Goal: Task Accomplishment & Management: Use online tool/utility

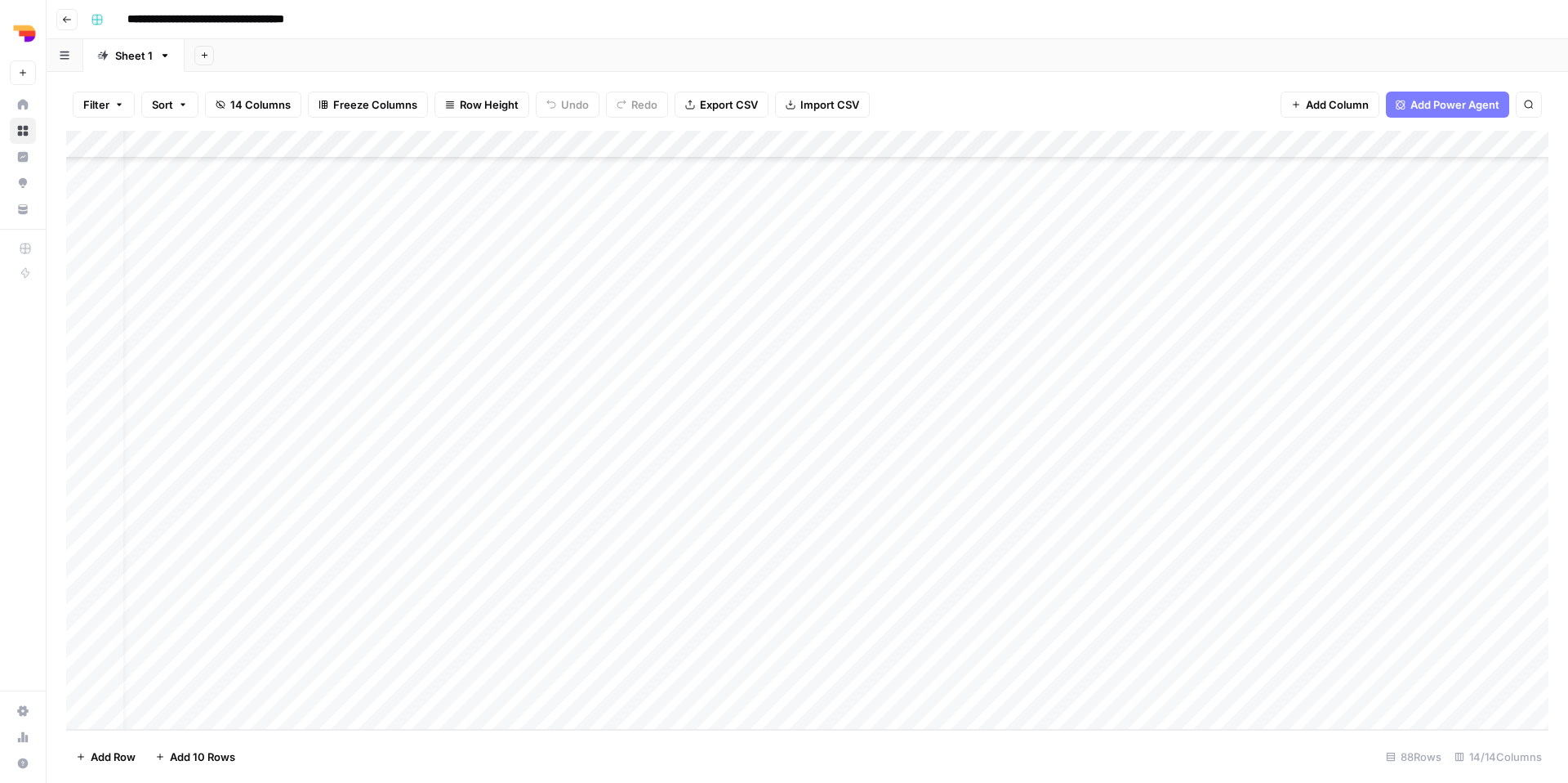
scroll to position [1900, 29]
click at [751, 357] on div "Add Column" at bounding box center [808, 430] width 1482 height 599
click at [743, 357] on div "Add Column" at bounding box center [808, 430] width 1482 height 599
click at [813, 442] on div "Add Column" at bounding box center [808, 430] width 1482 height 599
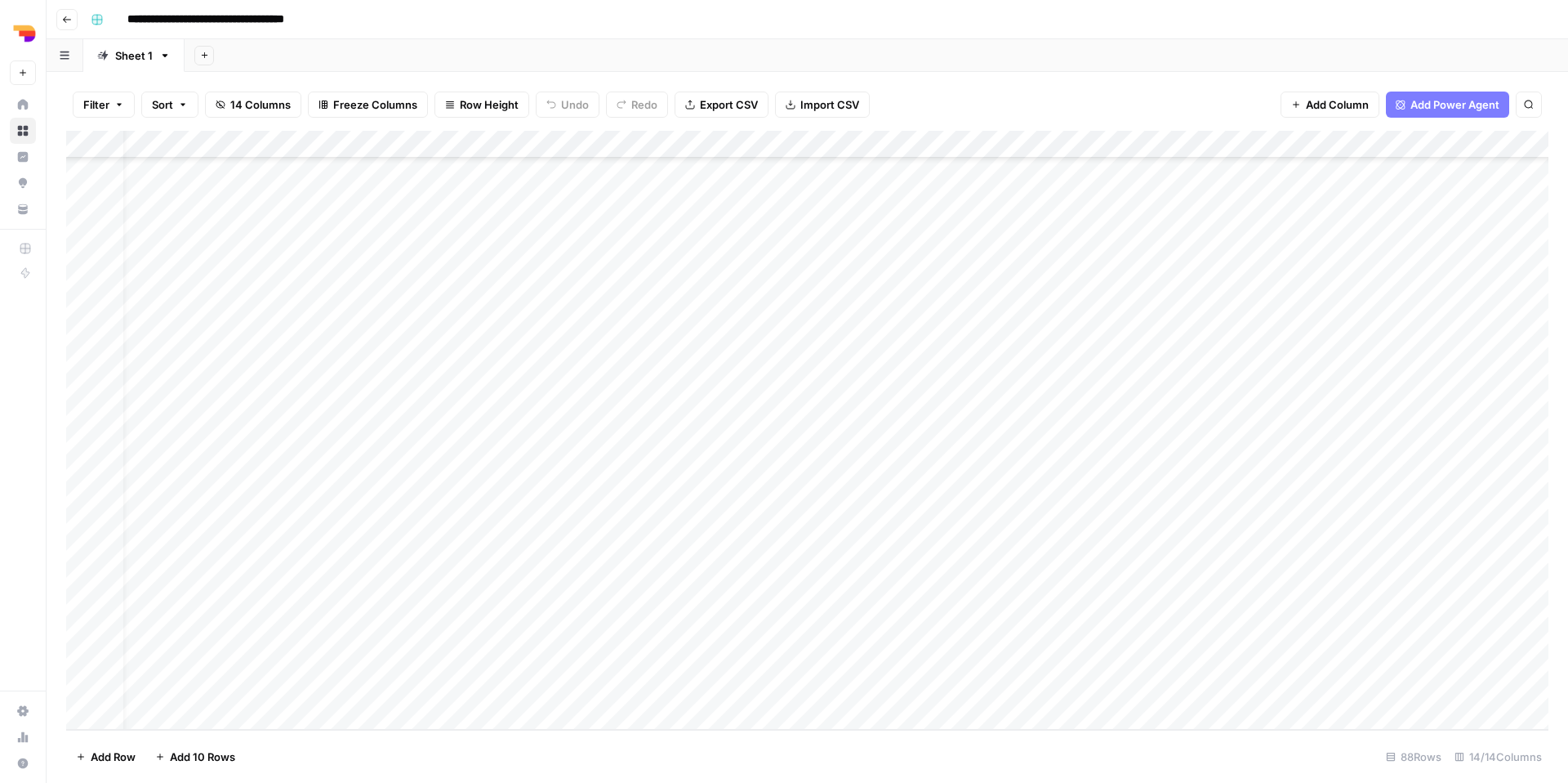
click at [748, 438] on div "Add Column" at bounding box center [808, 430] width 1482 height 599
click at [608, 438] on div "Add Column" at bounding box center [808, 430] width 1482 height 599
click at [1200, 430] on div "Add Column" at bounding box center [808, 430] width 1482 height 599
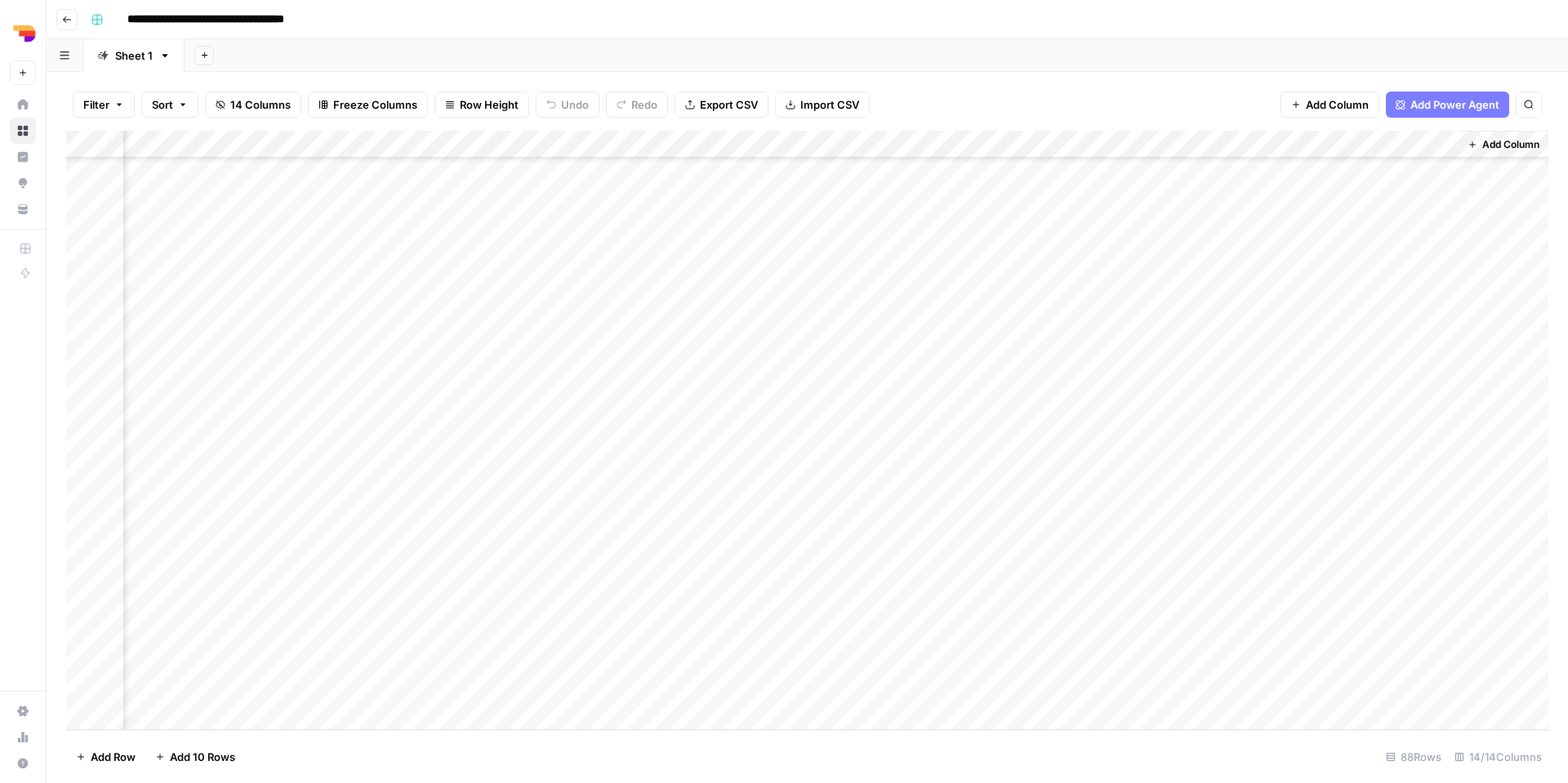
click at [1200, 436] on div "Add Column" at bounding box center [808, 430] width 1482 height 599
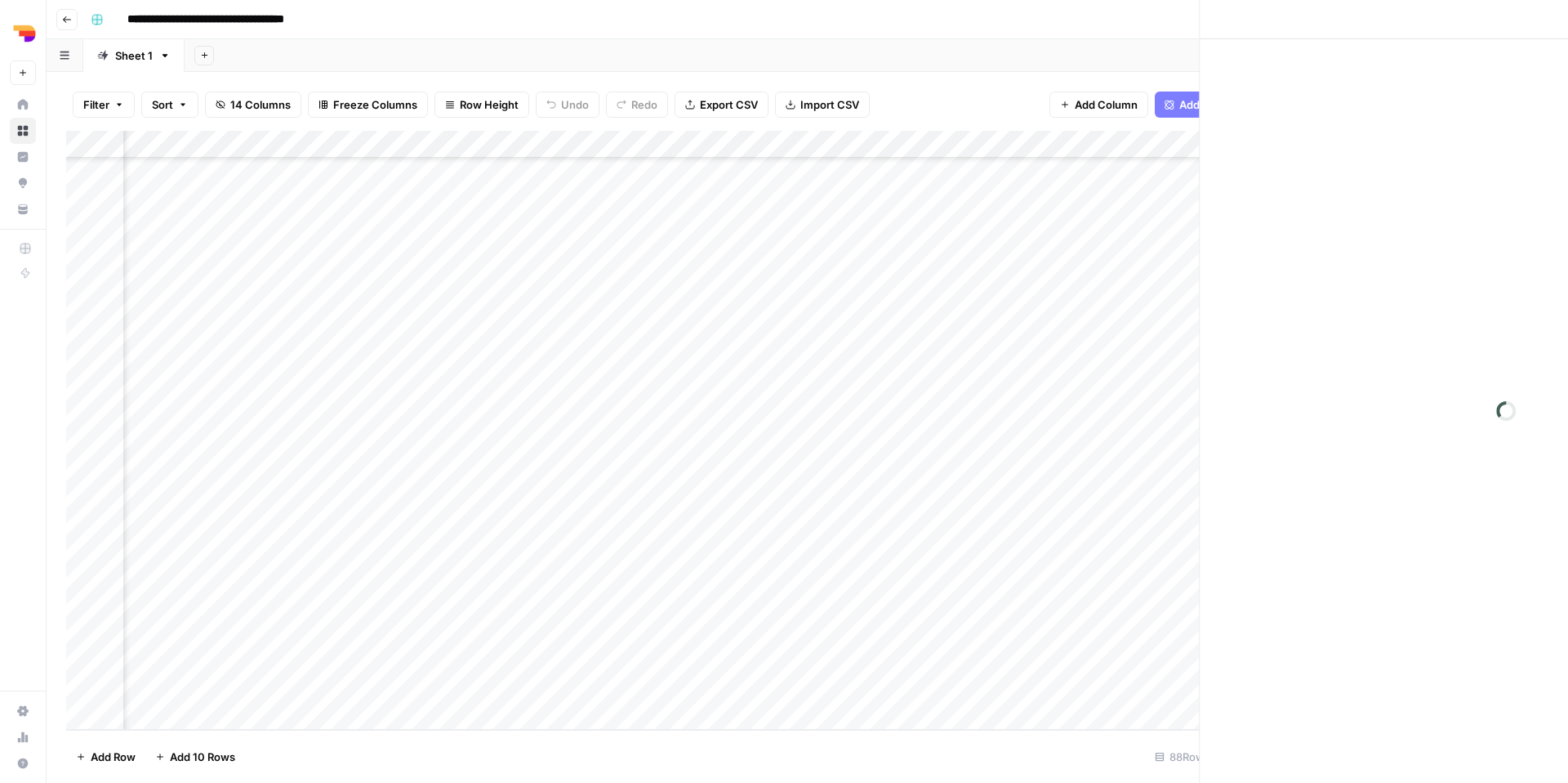
scroll to position [1900, 892]
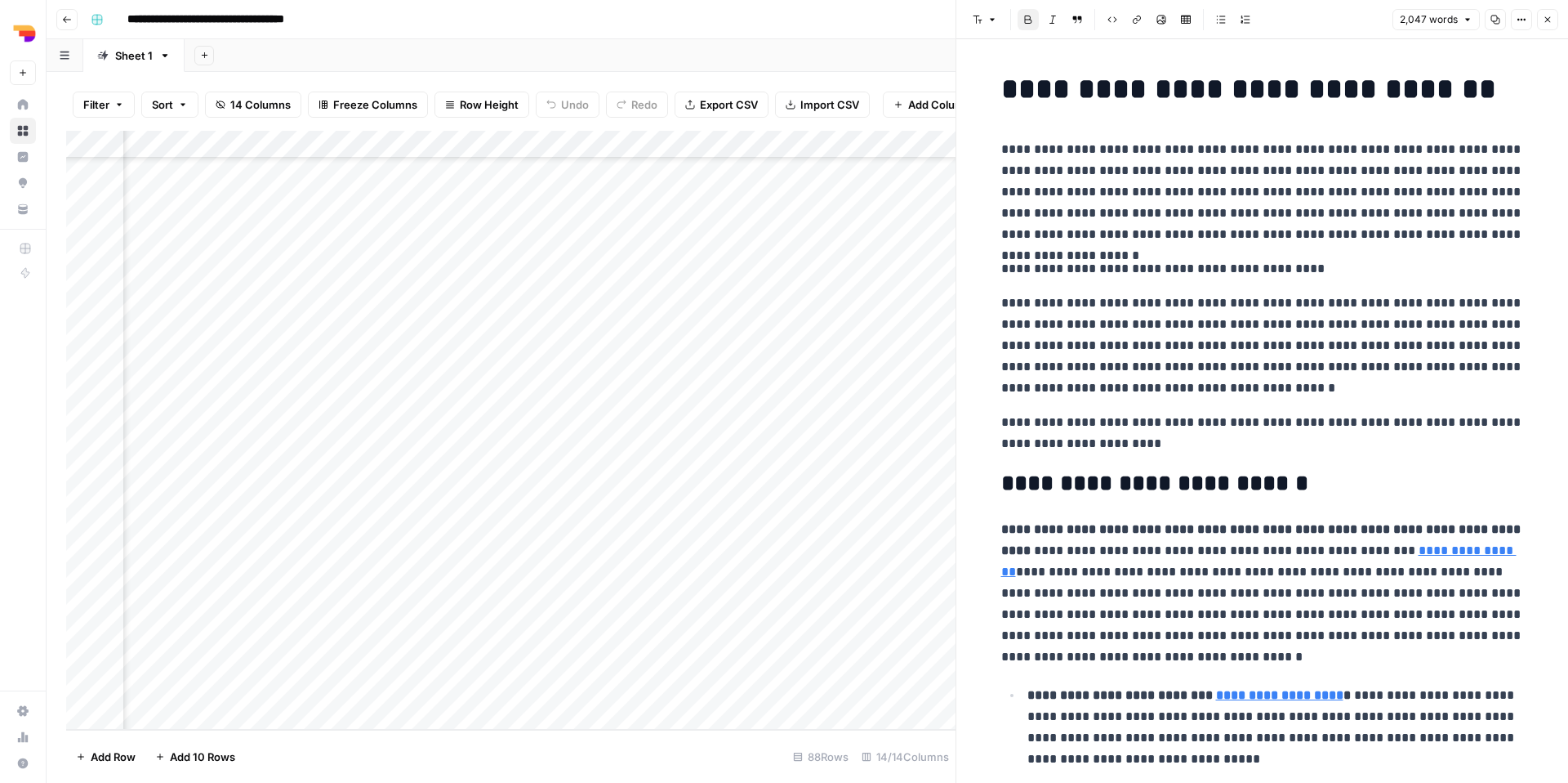
click at [1200, 20] on icon "button" at bounding box center [1495, 19] width 10 height 10
click at [1200, 20] on icon "button" at bounding box center [1548, 20] width 6 height 6
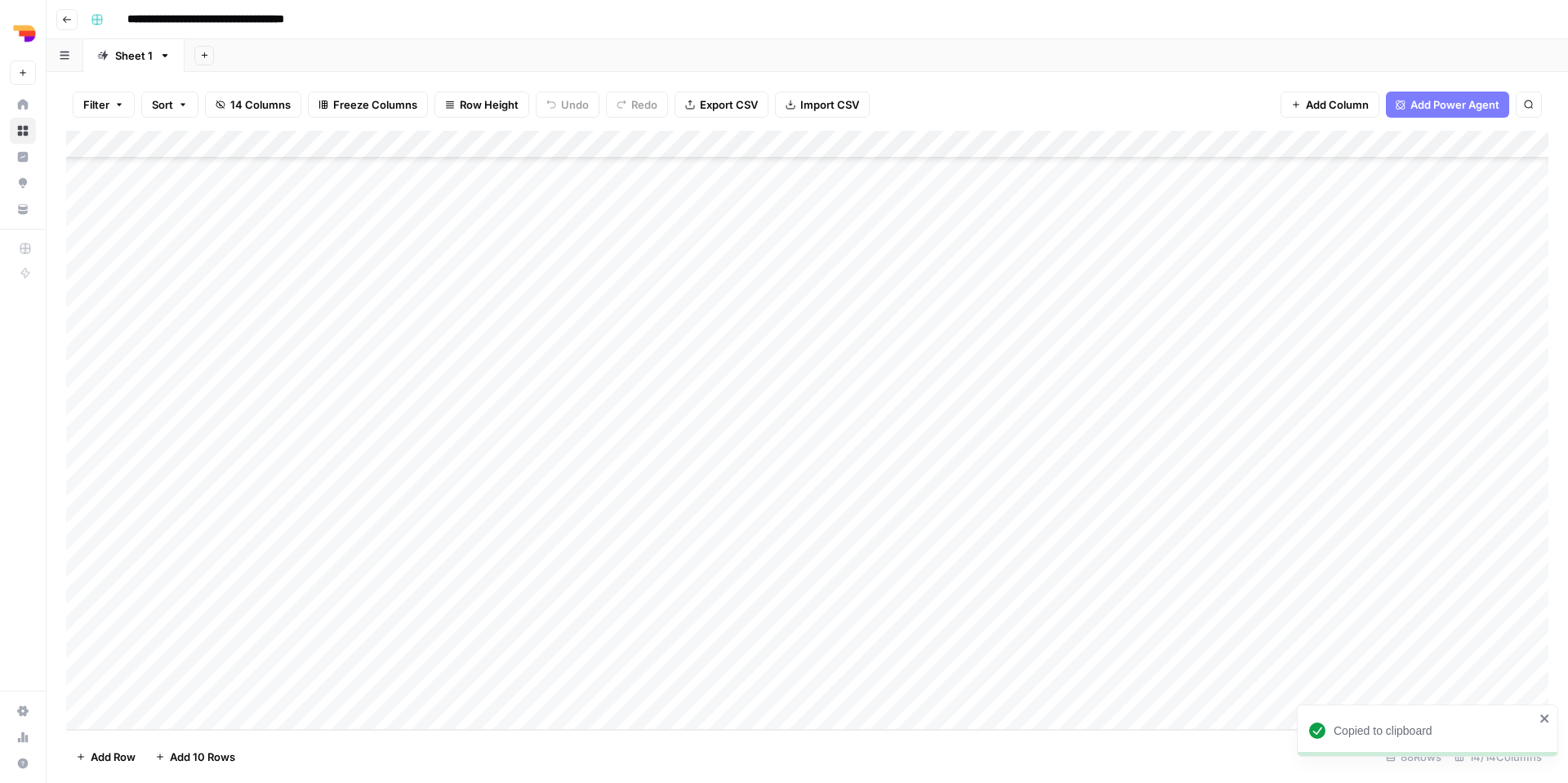
click at [779, 470] on div "Add Column" at bounding box center [808, 430] width 1482 height 599
click at [770, 470] on div "Add Column" at bounding box center [808, 430] width 1482 height 599
click at [770, 470] on textarea "**********" at bounding box center [826, 475] width 307 height 39
click at [562, 470] on div "Add Column" at bounding box center [808, 430] width 1482 height 599
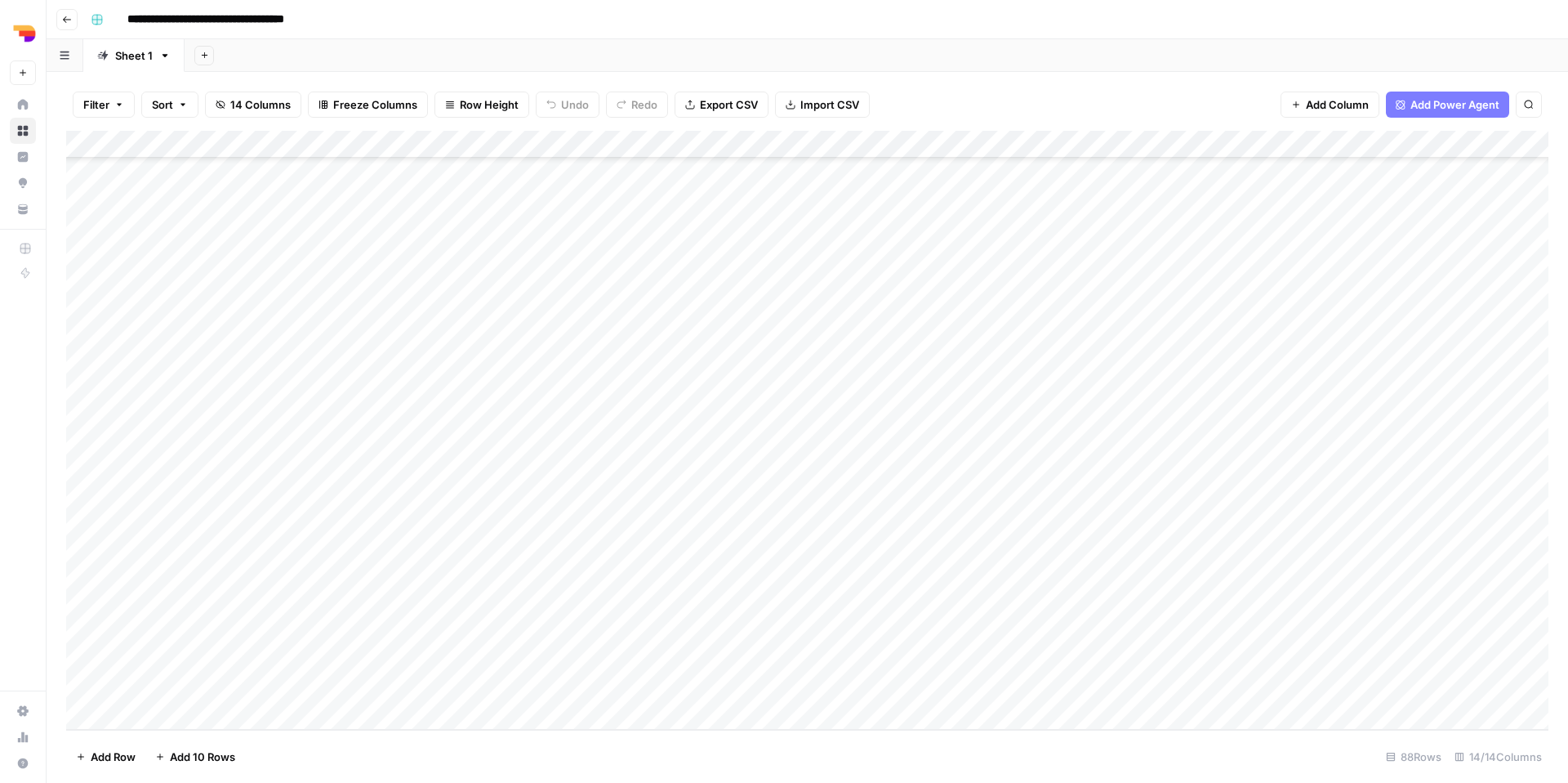
click at [562, 470] on div "Add Column" at bounding box center [808, 430] width 1482 height 599
click at [1200, 462] on div "Add Column" at bounding box center [808, 430] width 1482 height 599
click at [1200, 463] on div "Add Column" at bounding box center [808, 430] width 1482 height 599
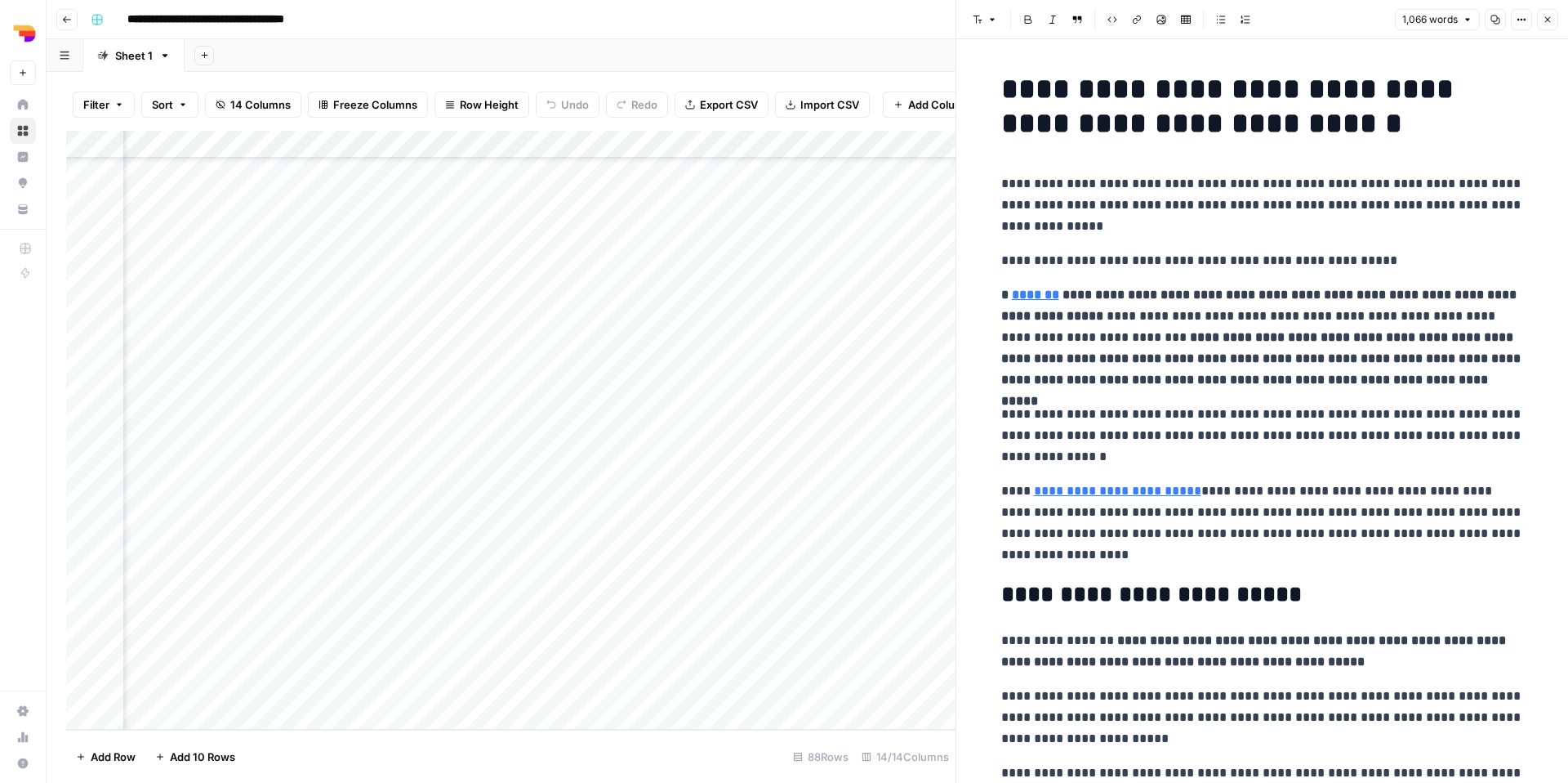
click at [1200, 20] on icon "button" at bounding box center [1495, 19] width 10 height 10
click at [1200, 14] on button "Close" at bounding box center [1547, 19] width 22 height 22
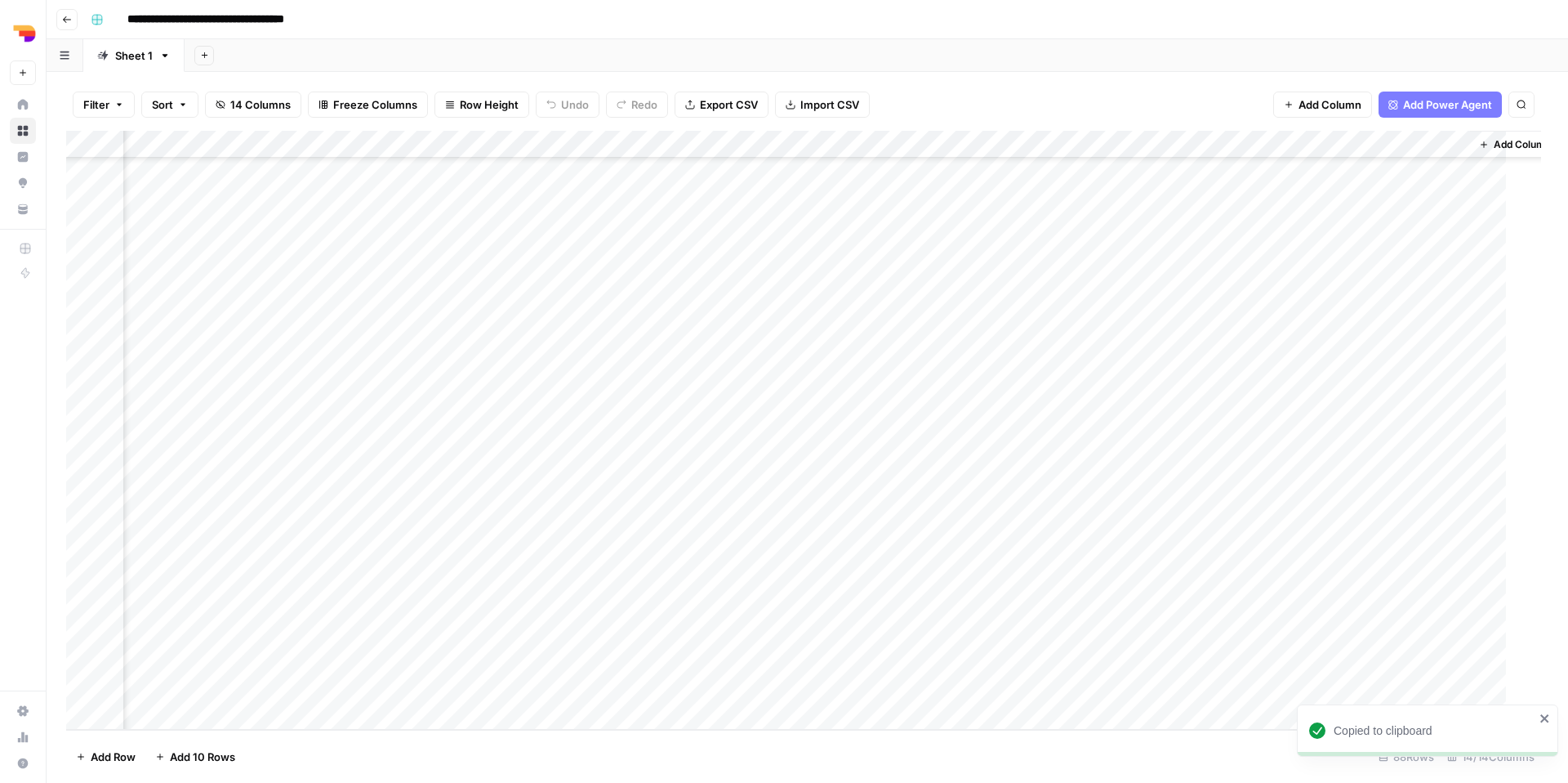
scroll to position [1900, 888]
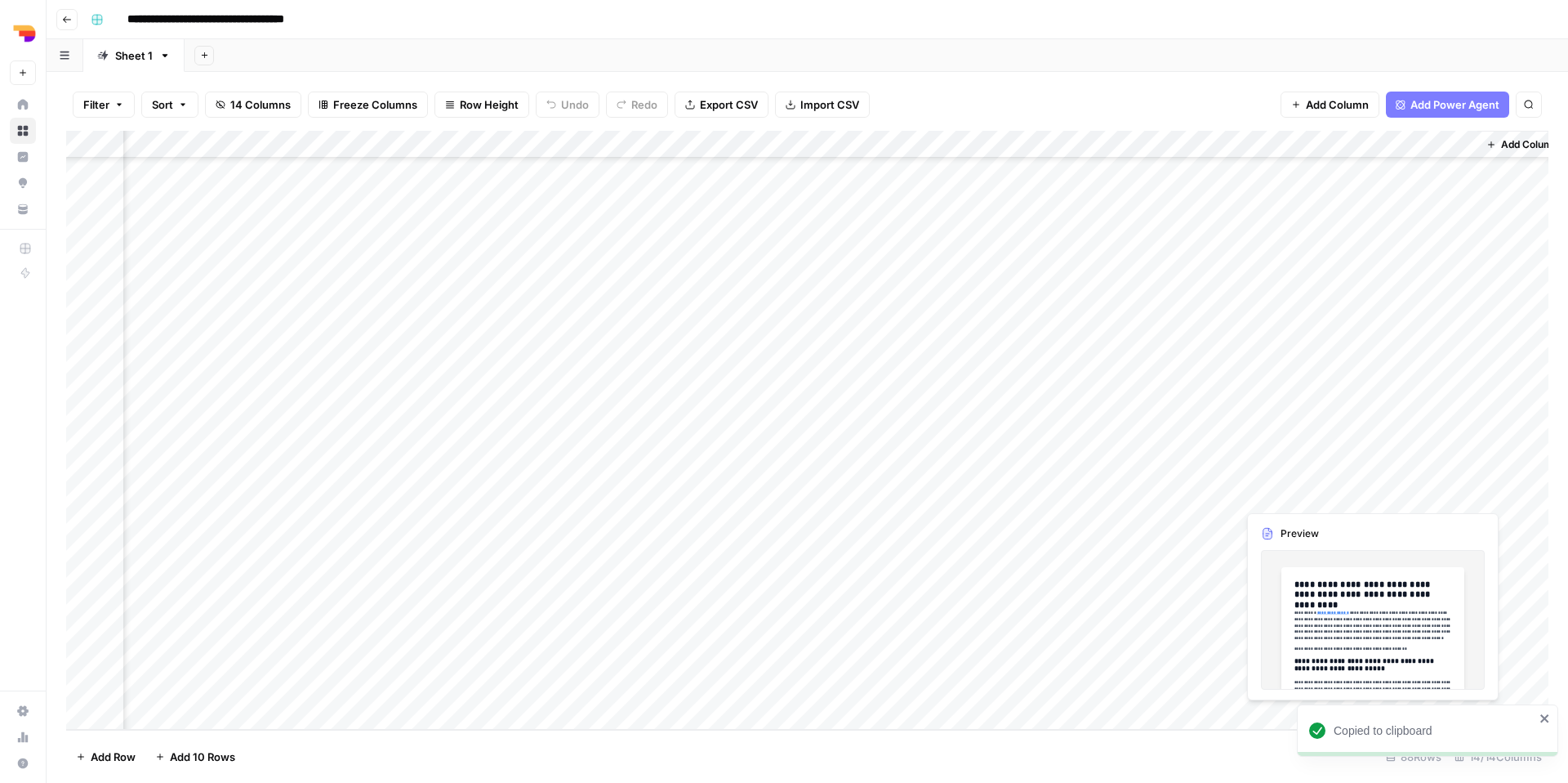
click at [1200, 502] on div "Add Column" at bounding box center [808, 430] width 1482 height 599
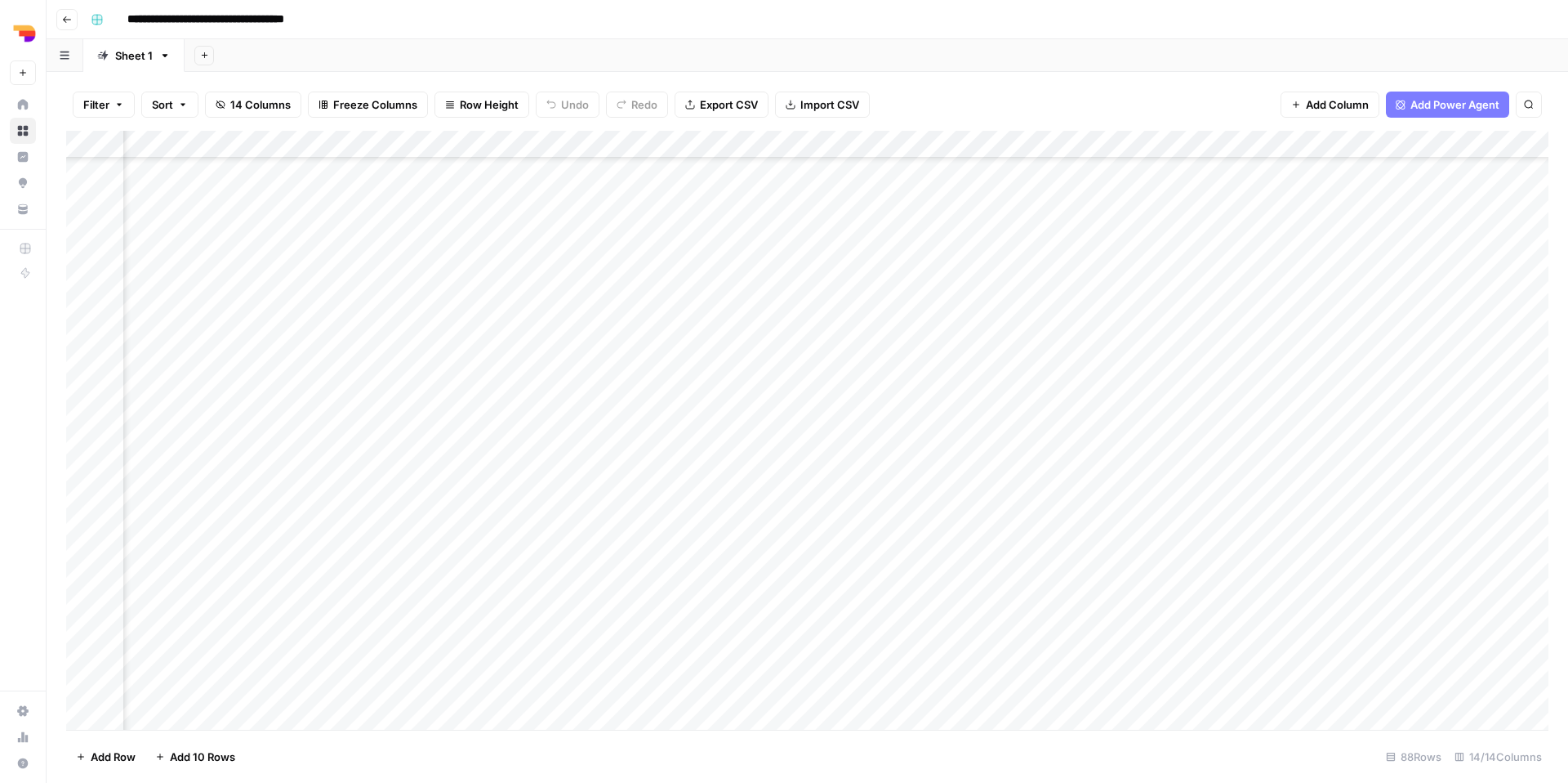
scroll to position [1865, 0]
click at [740, 532] on div "Add Column" at bounding box center [808, 430] width 1482 height 599
click at [740, 532] on textarea "**********" at bounding box center [836, 545] width 327 height 55
click at [535, 524] on div "Add Column" at bounding box center [808, 430] width 1482 height 599
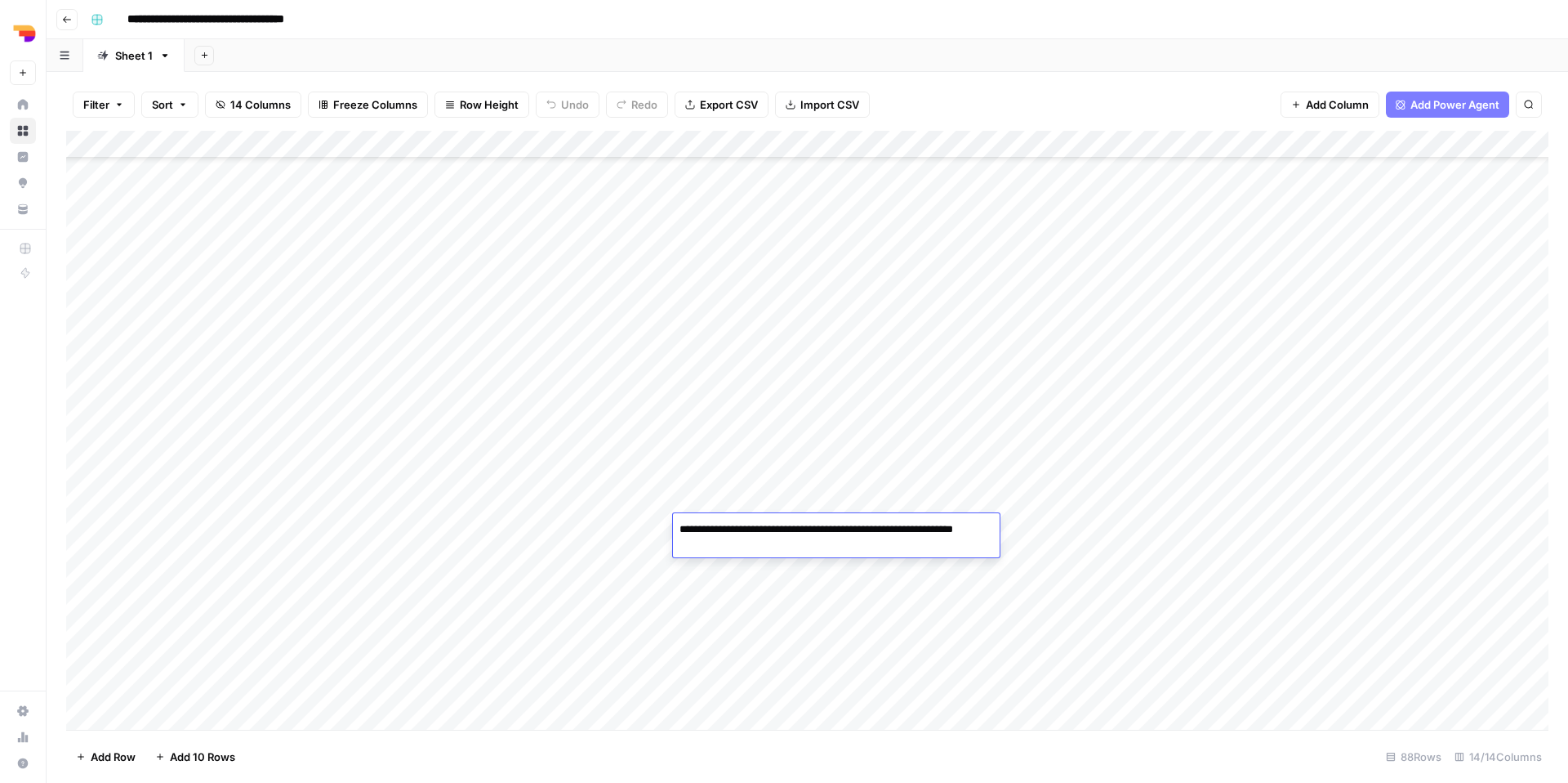
click at [535, 524] on div "Add Column" at bounding box center [808, 430] width 1482 height 599
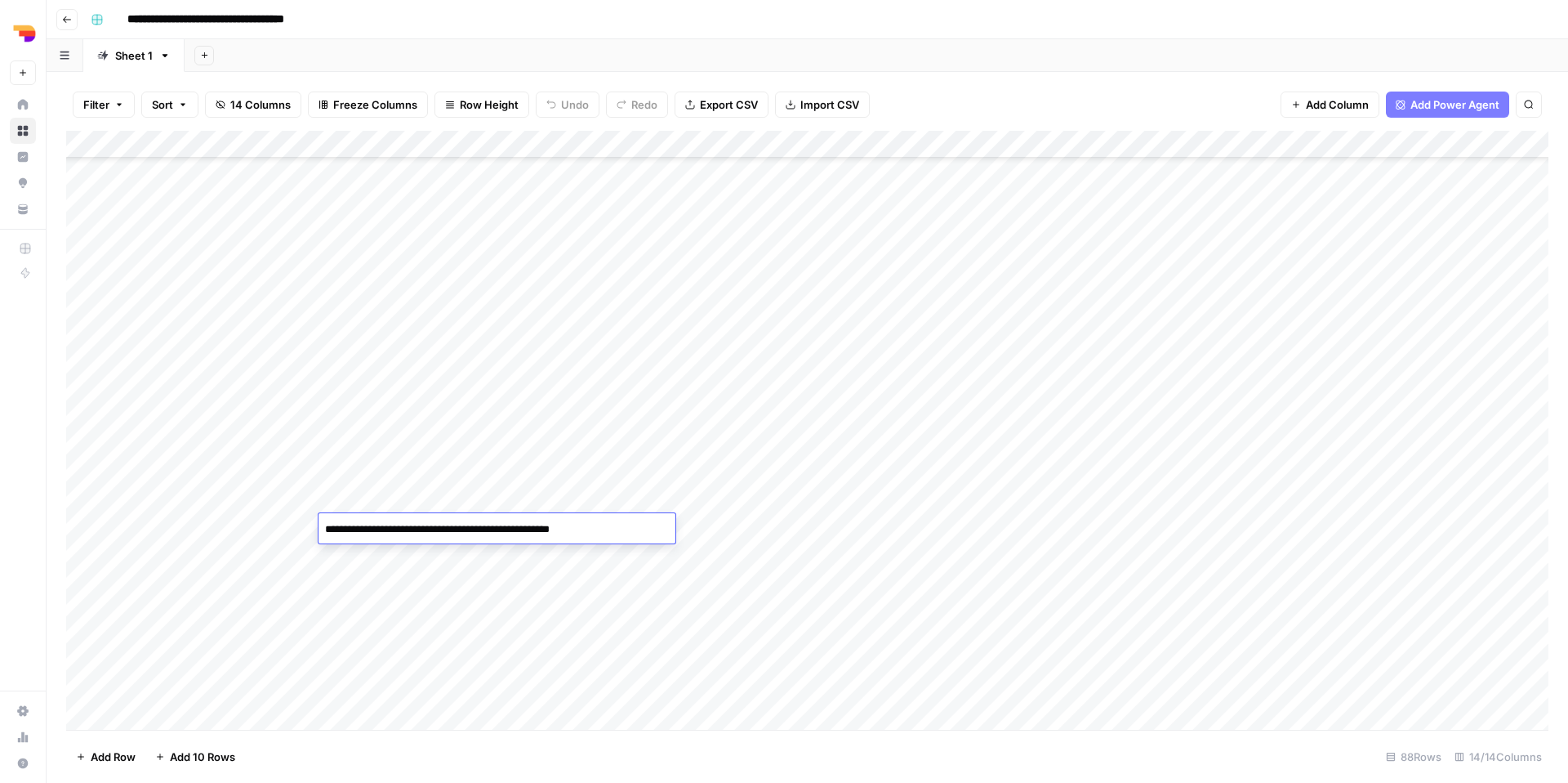
click at [535, 524] on textarea "**********" at bounding box center [497, 529] width 357 height 22
click at [1200, 531] on div "Add Column" at bounding box center [1504, 430] width 90 height 599
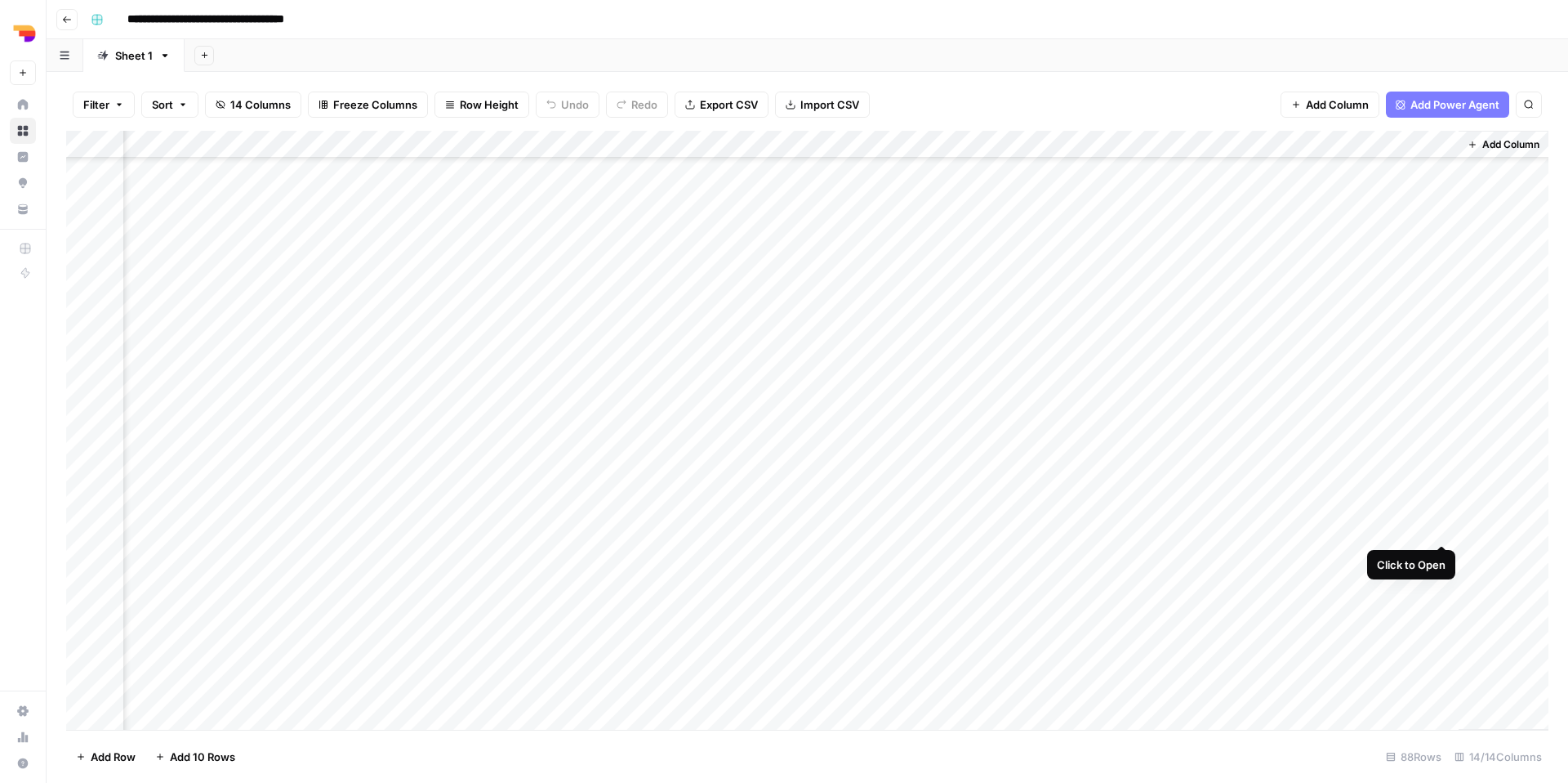
click at [1200, 532] on div "Add Column" at bounding box center [808, 430] width 1482 height 599
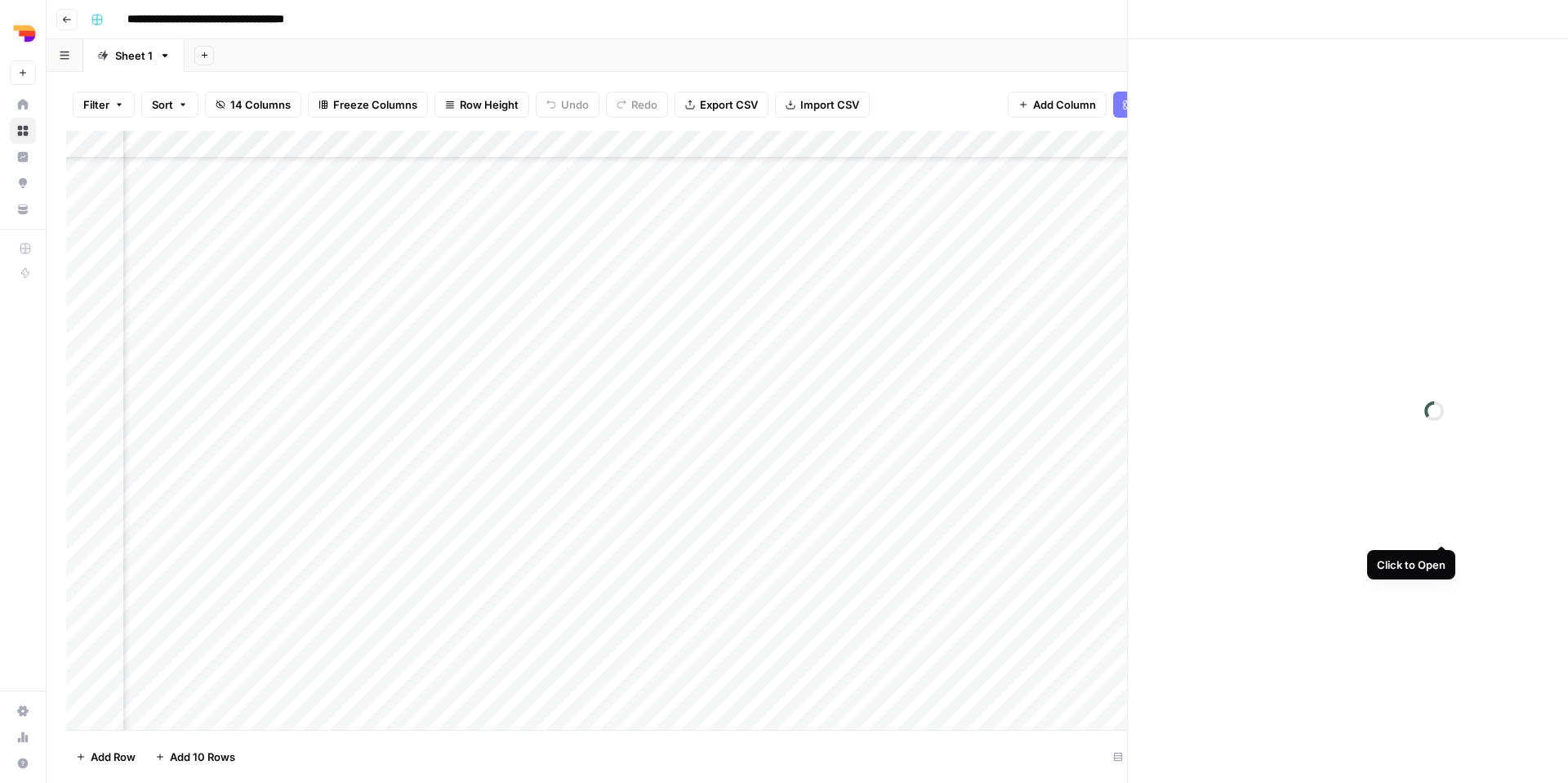
scroll to position [1865, 892]
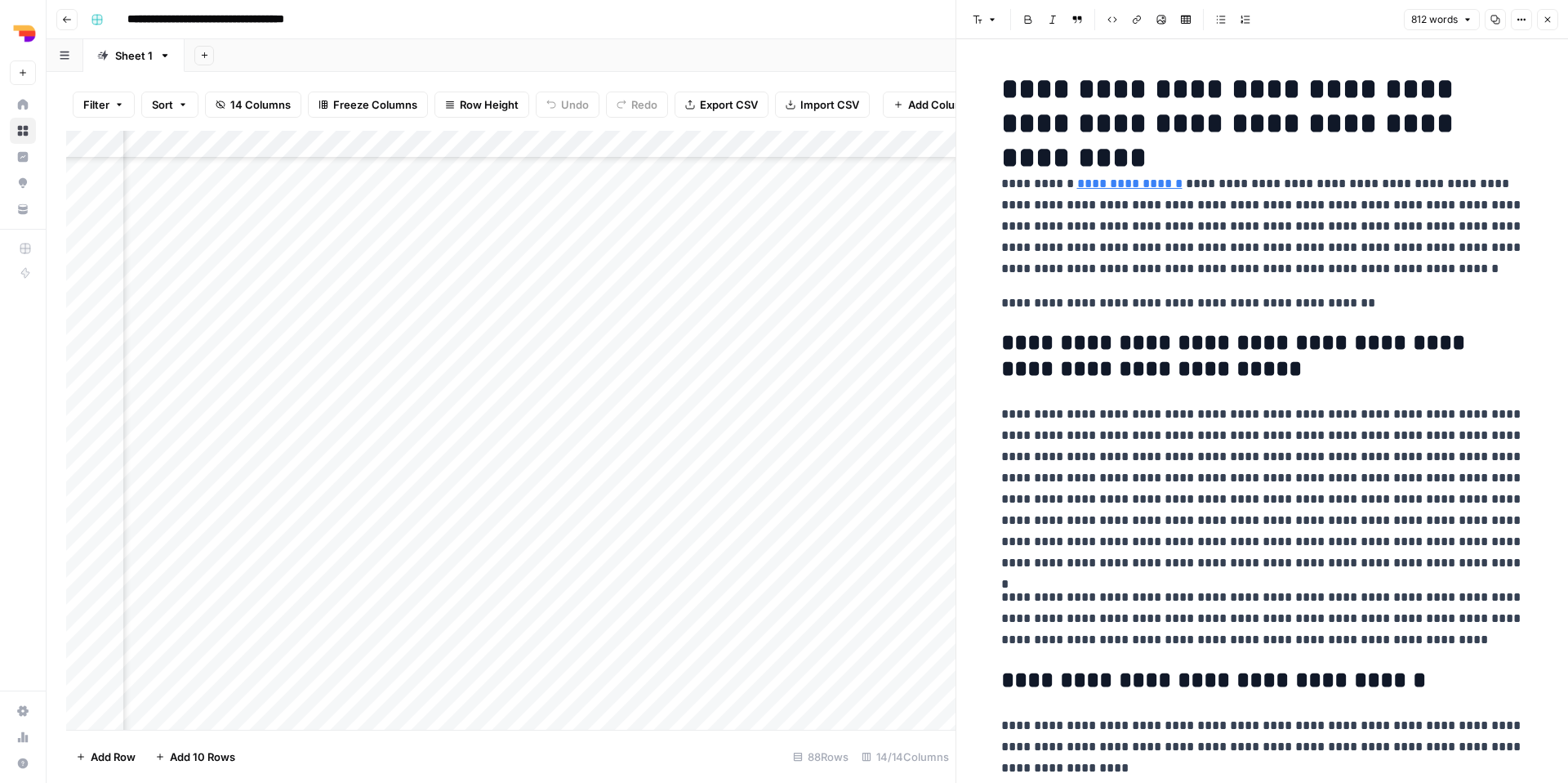
click at [1200, 26] on button "Copy" at bounding box center [1495, 19] width 22 height 22
click at [1200, 21] on button "Close" at bounding box center [1547, 19] width 22 height 22
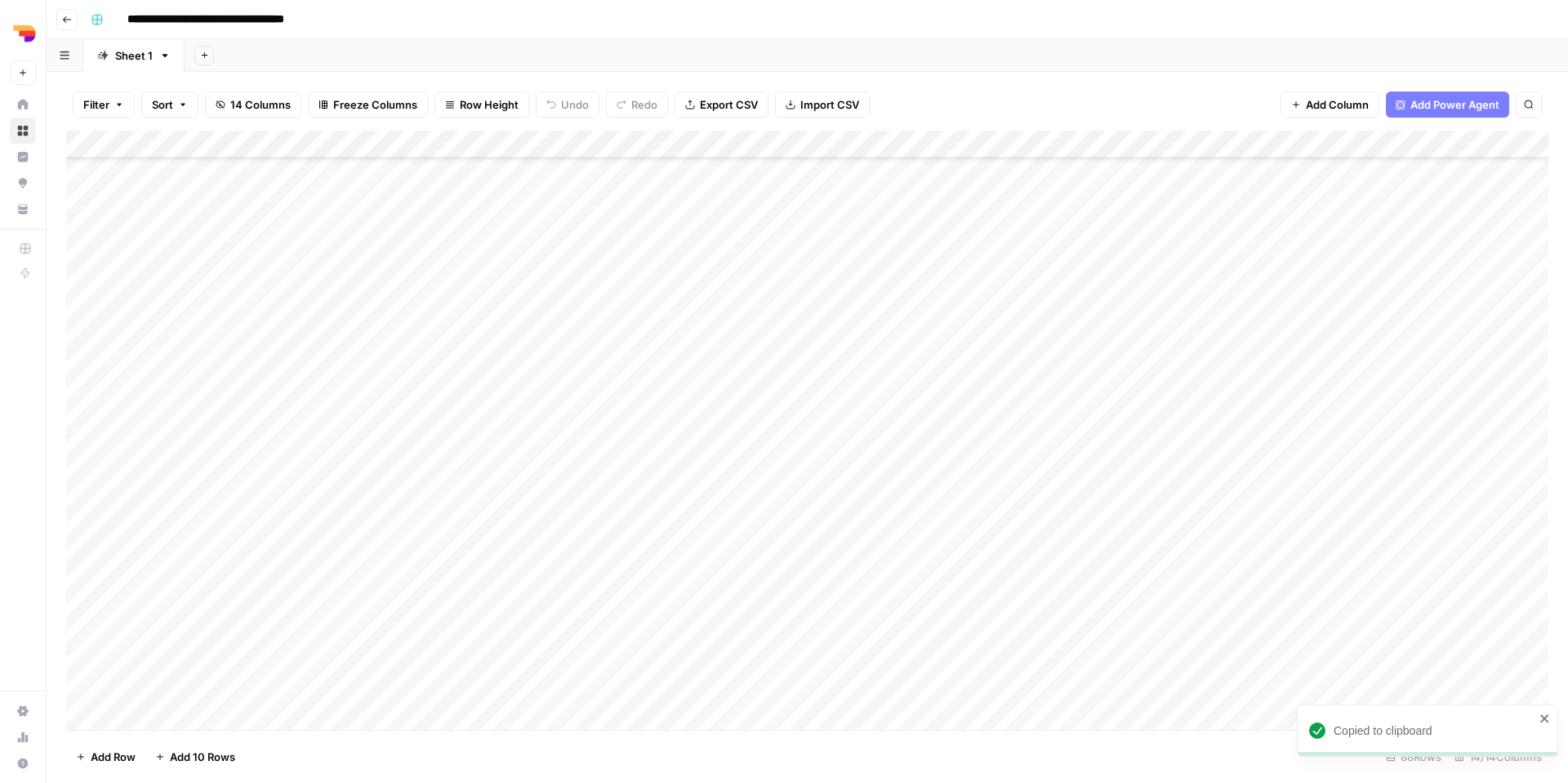
scroll to position [1863, 0]
click at [782, 558] on div "Add Column" at bounding box center [808, 430] width 1482 height 599
click at [782, 558] on textarea "**********" at bounding box center [803, 567] width 262 height 39
click at [604, 557] on div "Add Column" at bounding box center [808, 430] width 1482 height 599
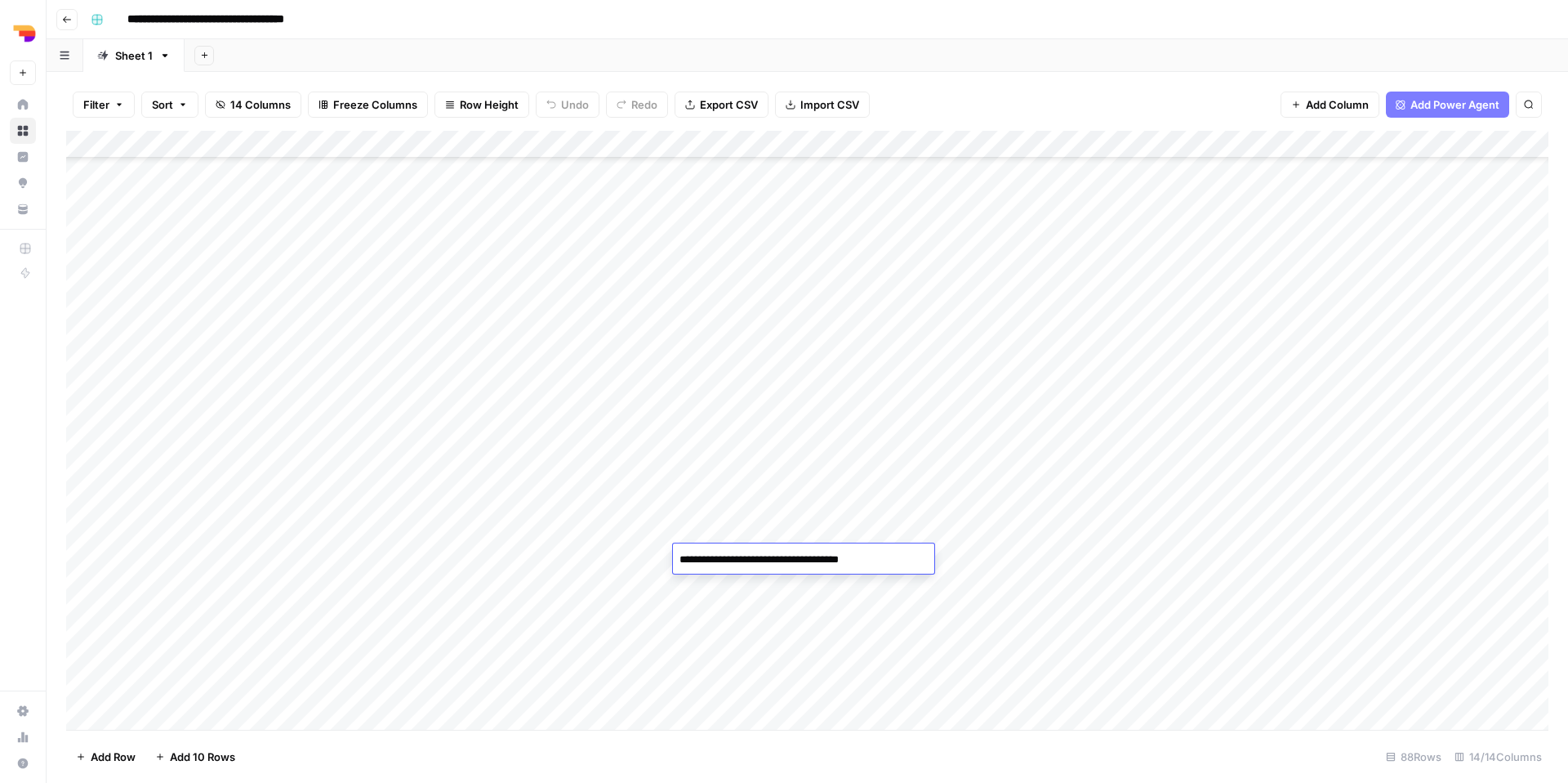
click at [604, 557] on div "Add Column" at bounding box center [808, 430] width 1482 height 599
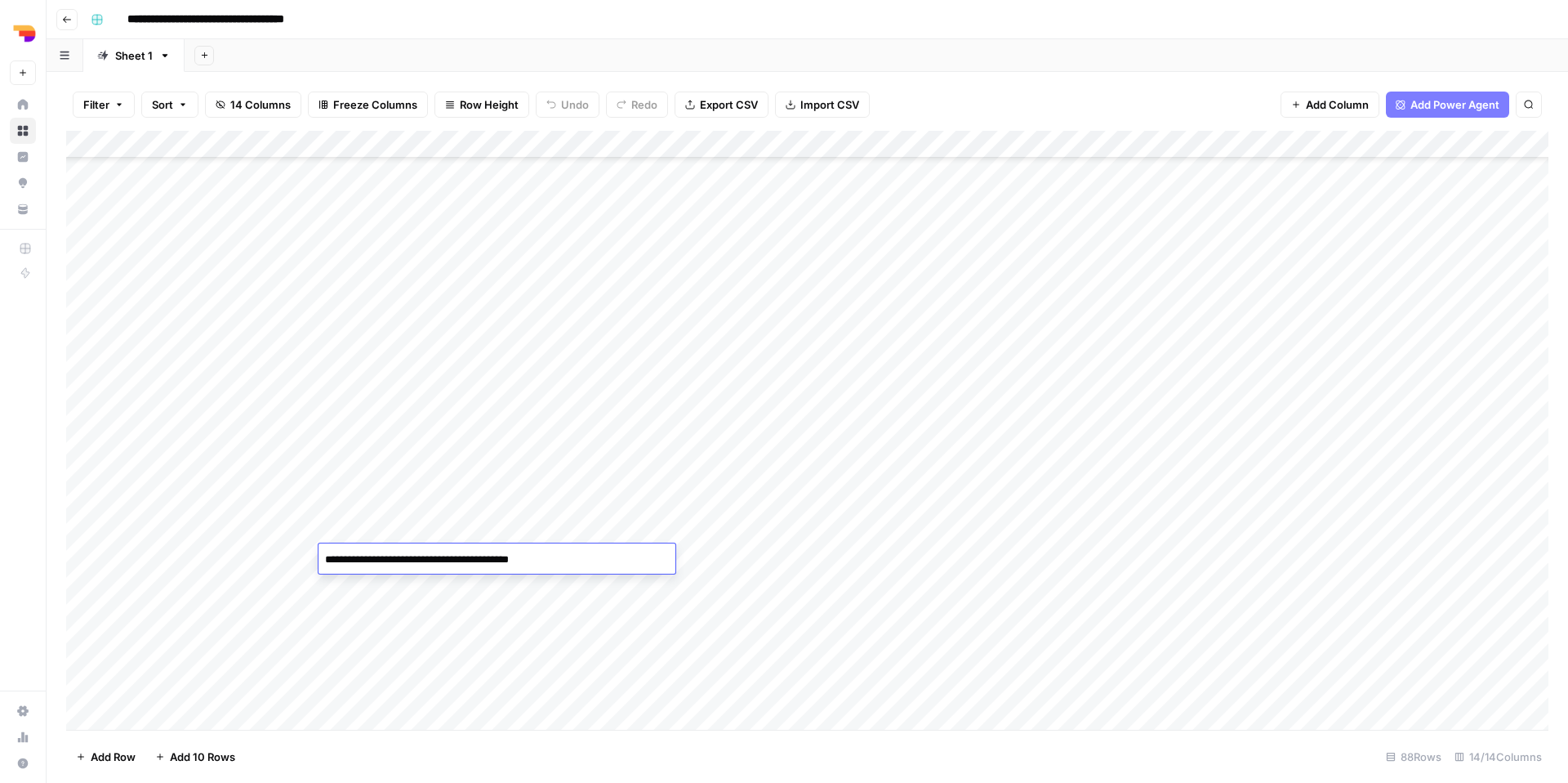
click at [603, 561] on textarea "**********" at bounding box center [497, 559] width 357 height 22
click at [1200, 557] on div "Add Column" at bounding box center [808, 430] width 1482 height 599
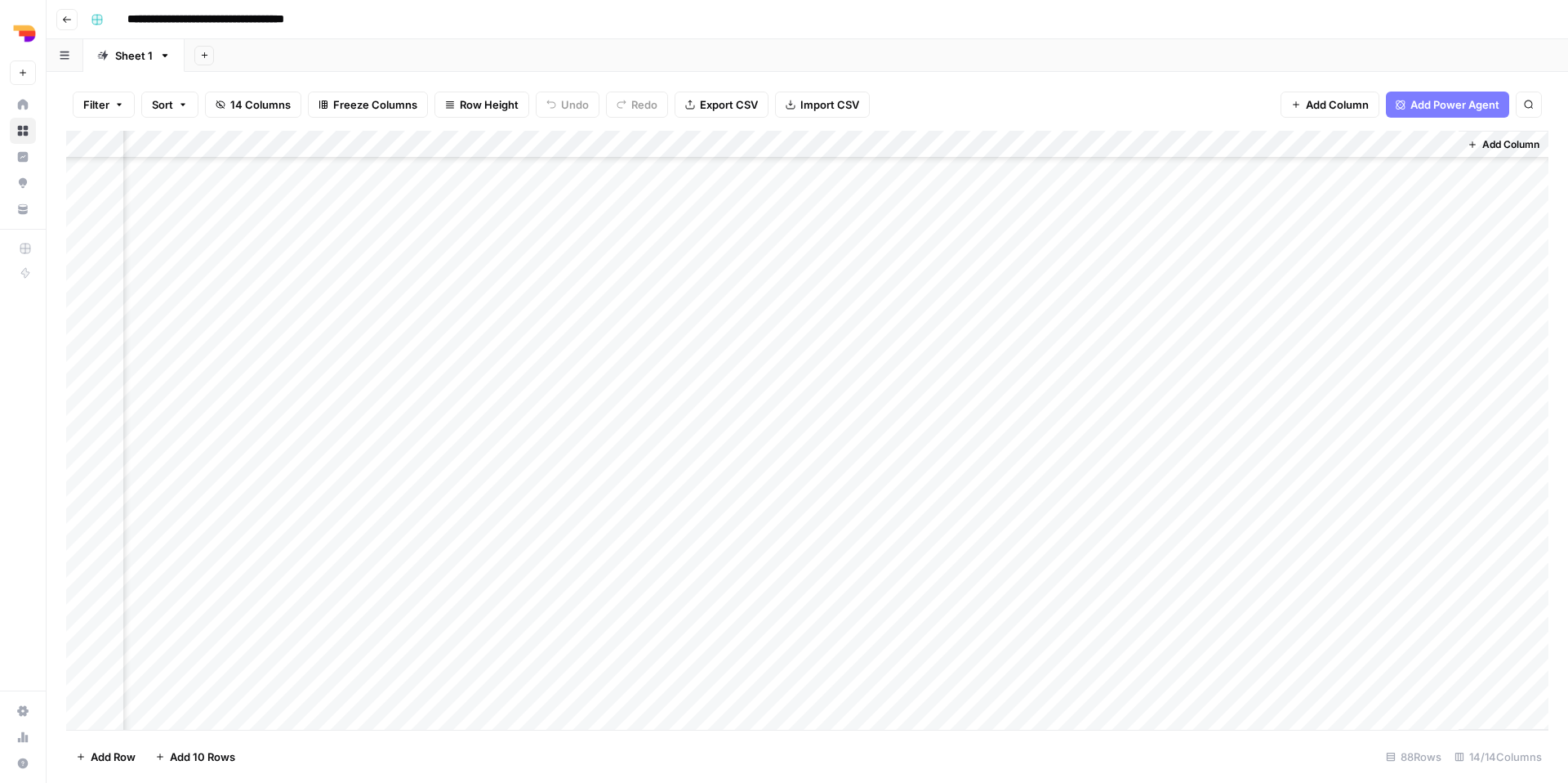
click at [1200, 555] on div "Add Column" at bounding box center [808, 430] width 1482 height 599
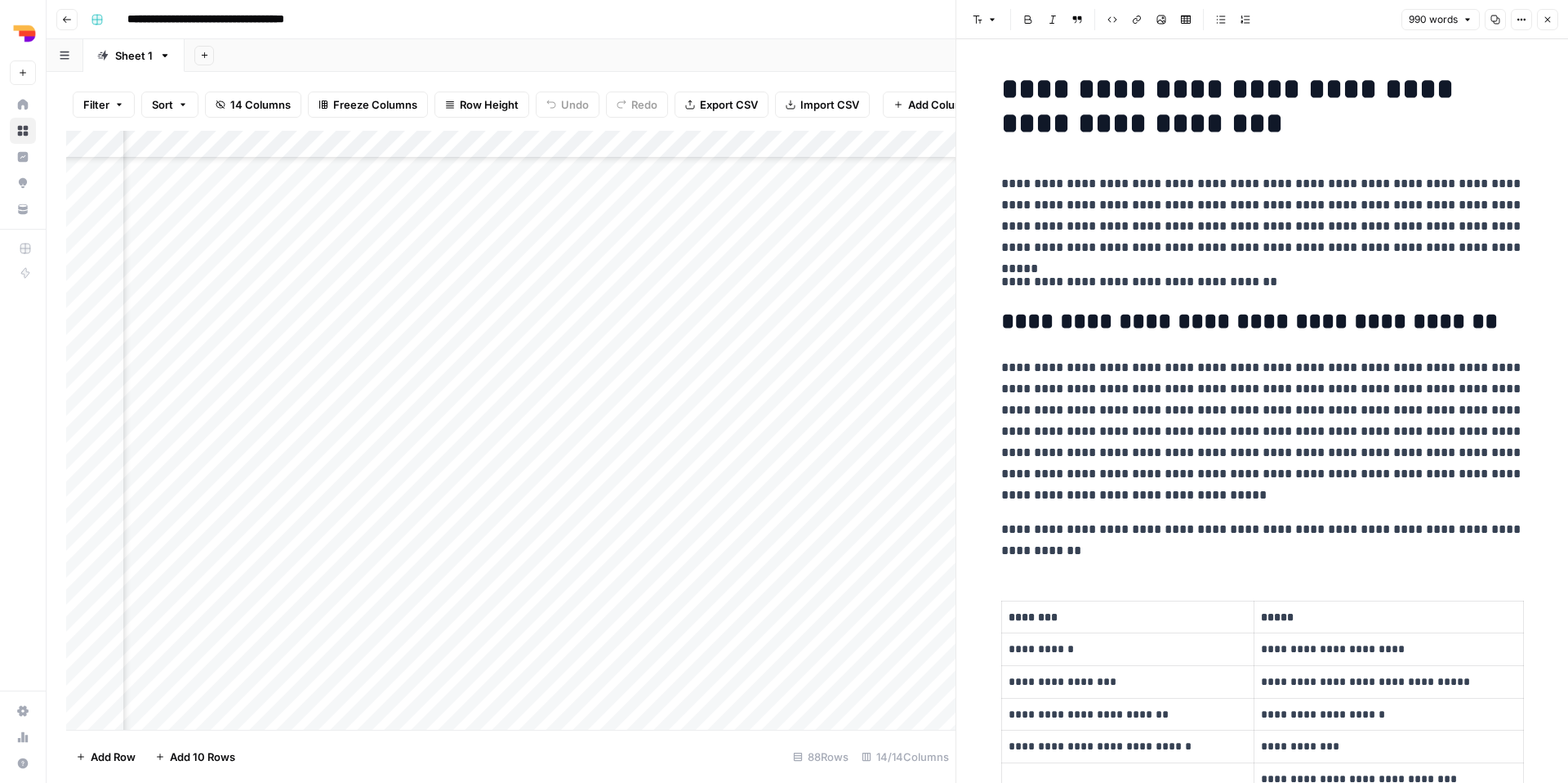
click at [1200, 22] on icon "button" at bounding box center [1495, 19] width 10 height 10
click at [1200, 23] on icon "button" at bounding box center [1547, 19] width 10 height 10
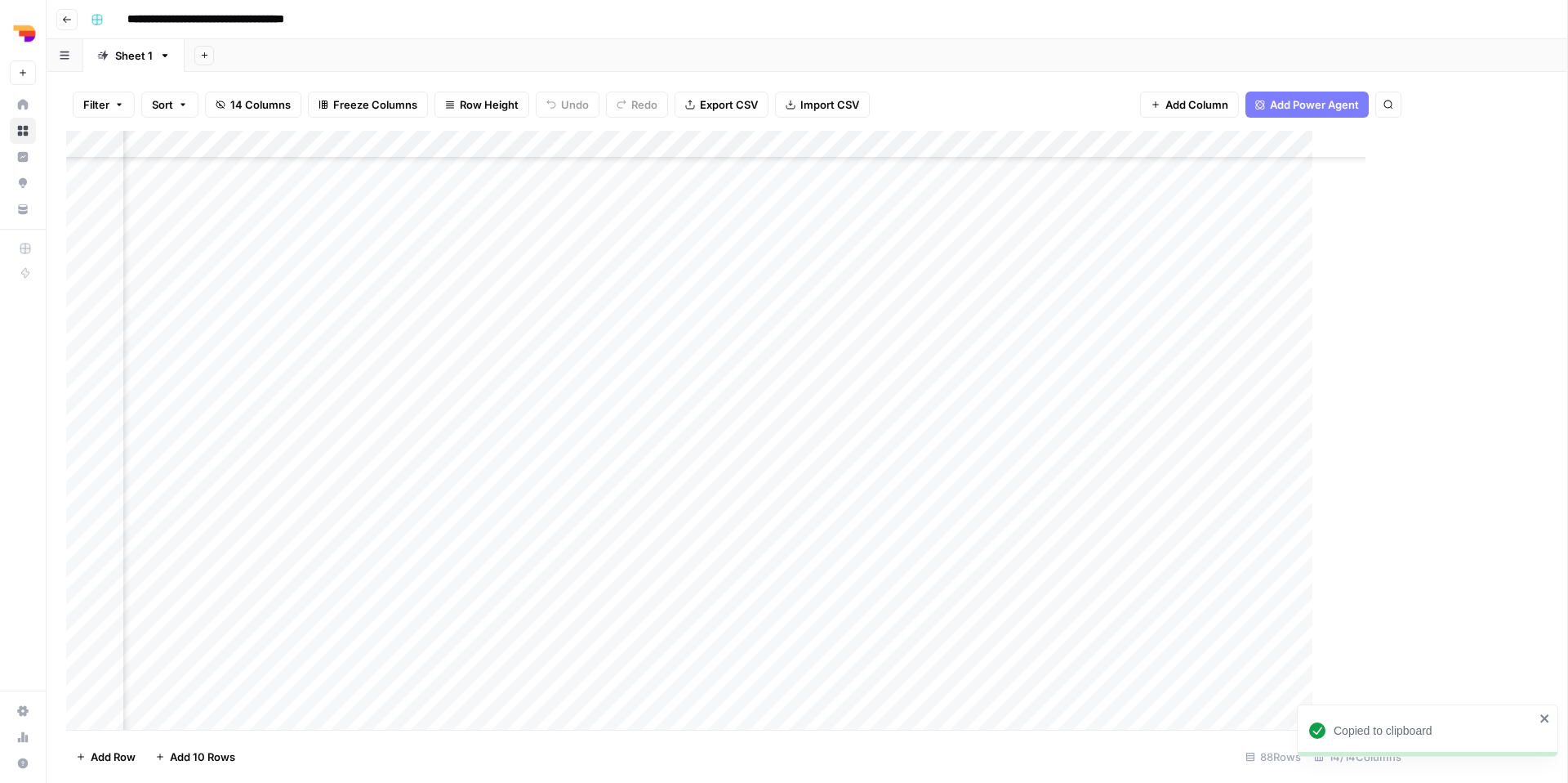
scroll to position [1863, 888]
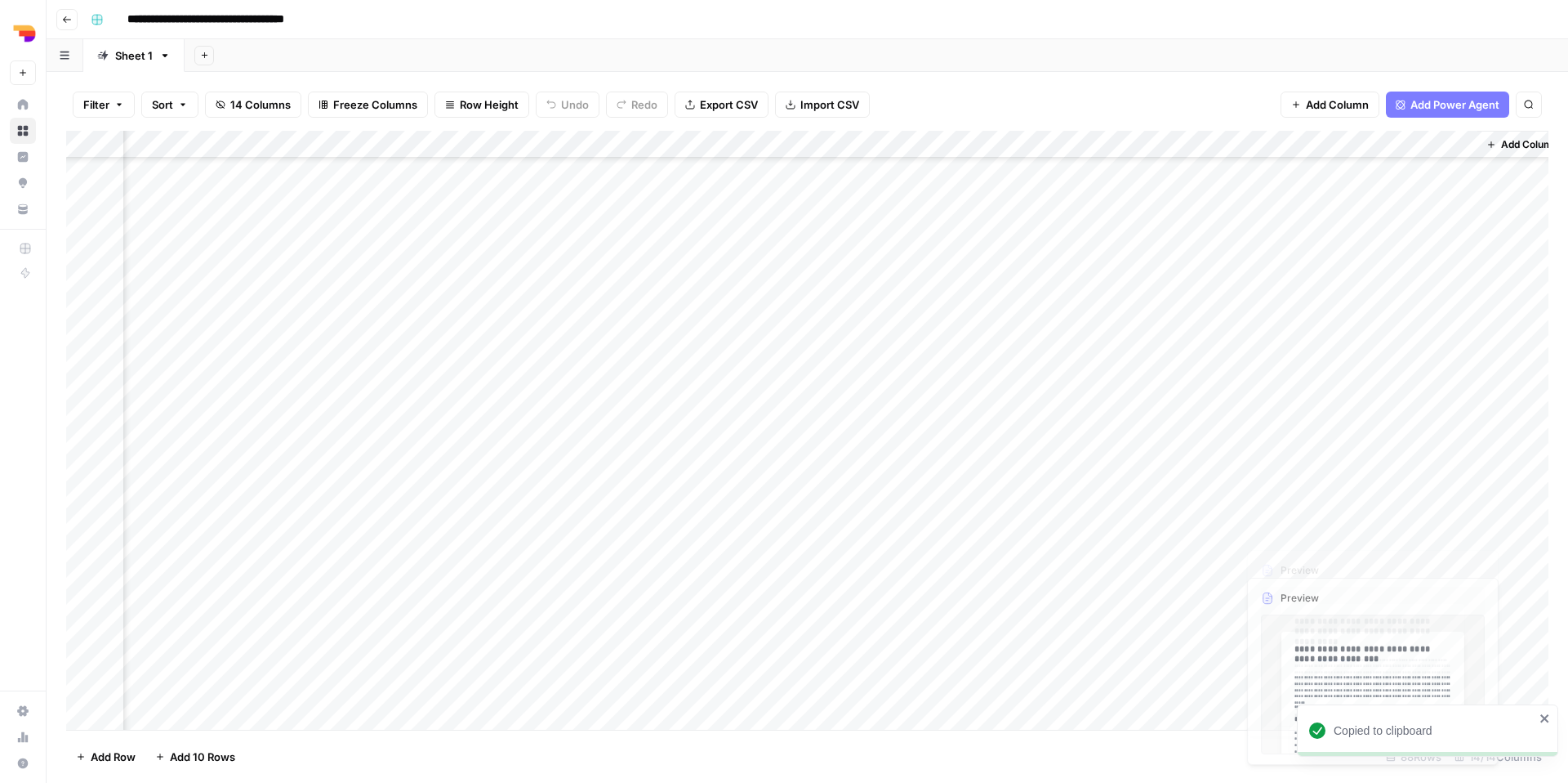
click at [1197, 585] on div "Add Column" at bounding box center [808, 430] width 1482 height 599
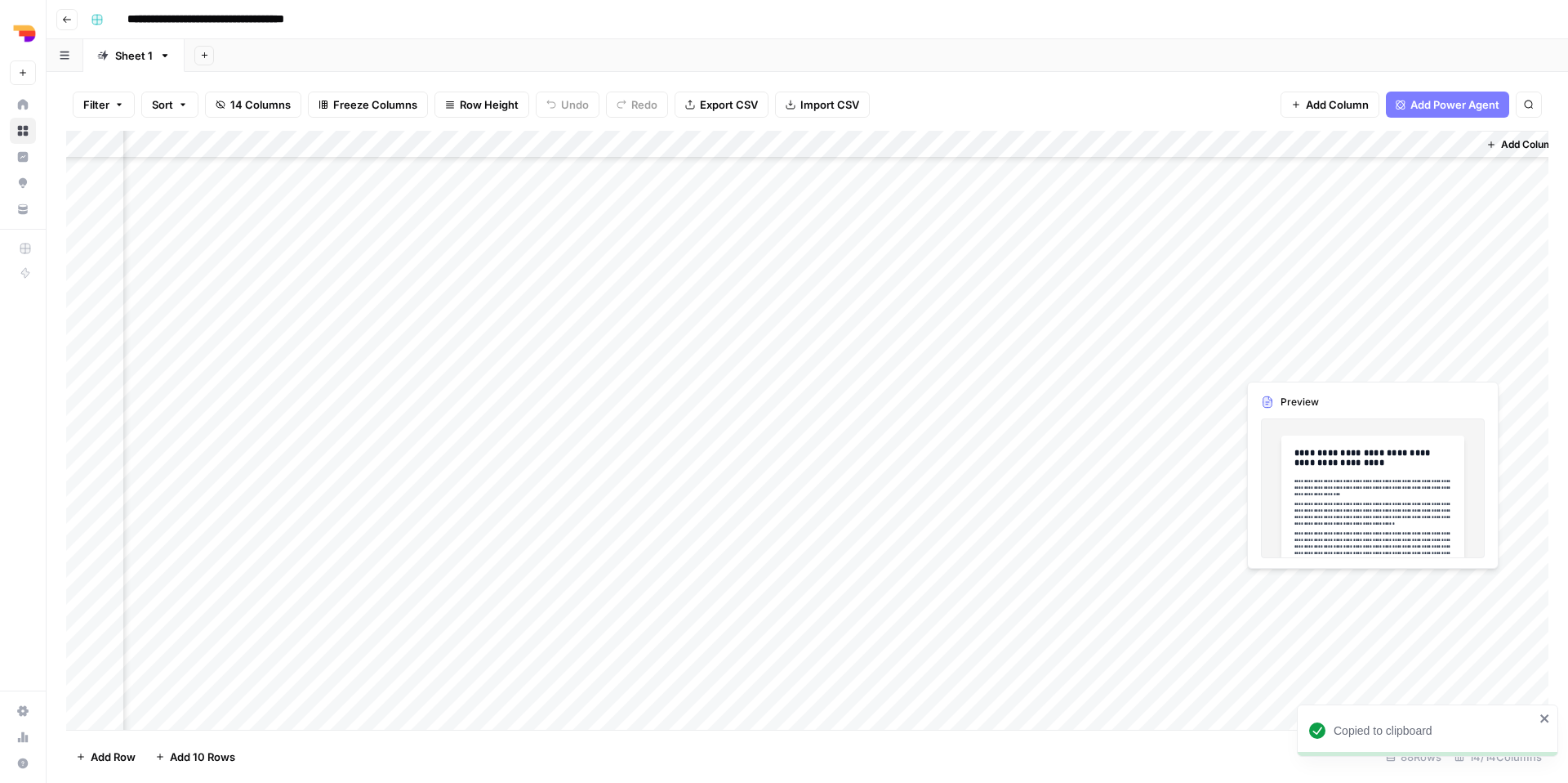
click at [1200, 585] on div "Add Column" at bounding box center [808, 430] width 1482 height 599
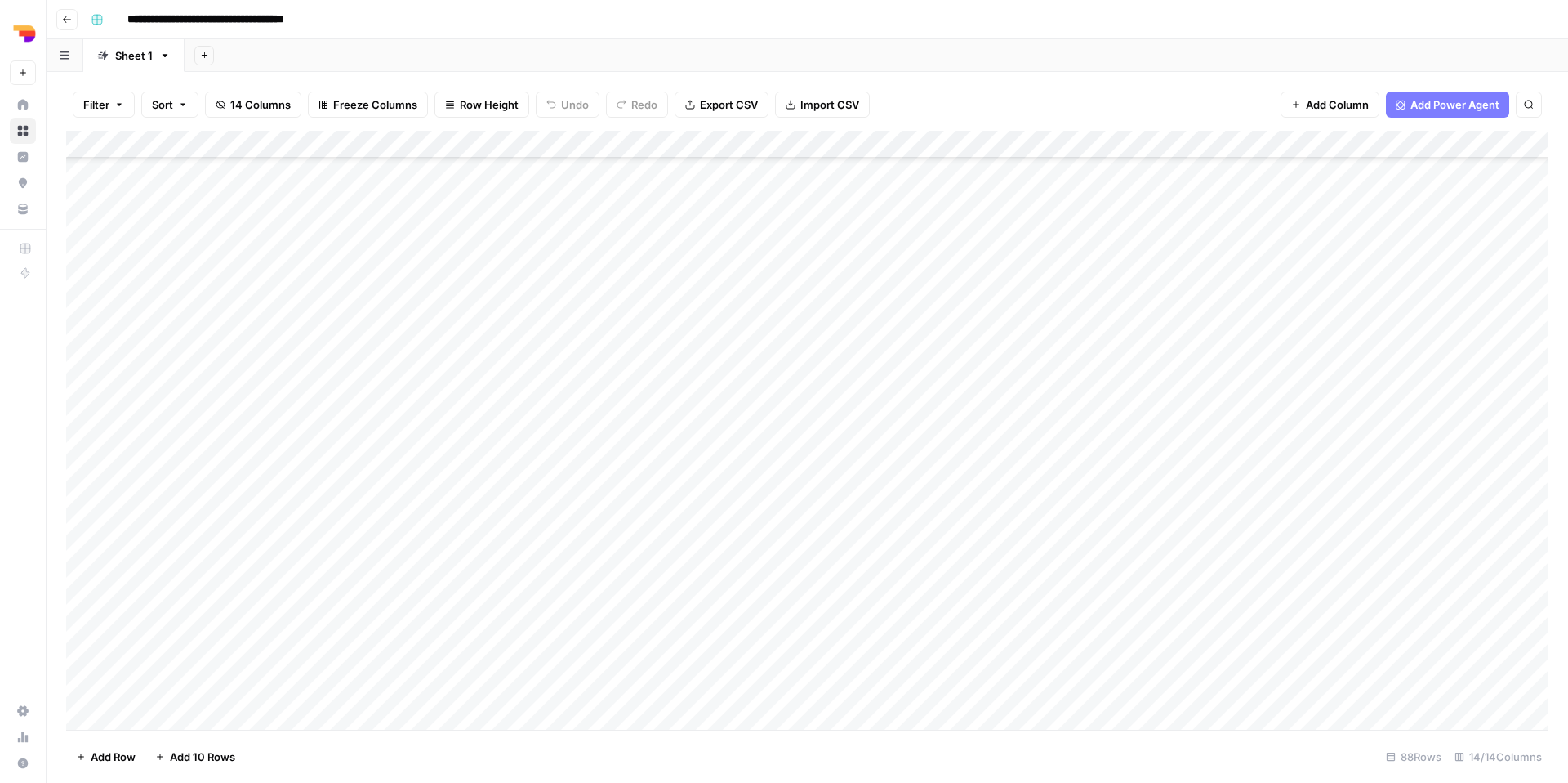
click at [789, 580] on div "Add Column" at bounding box center [808, 430] width 1482 height 599
click at [632, 595] on div "Add Column" at bounding box center [808, 430] width 1482 height 599
click at [632, 595] on textarea "**********" at bounding box center [497, 595] width 357 height 39
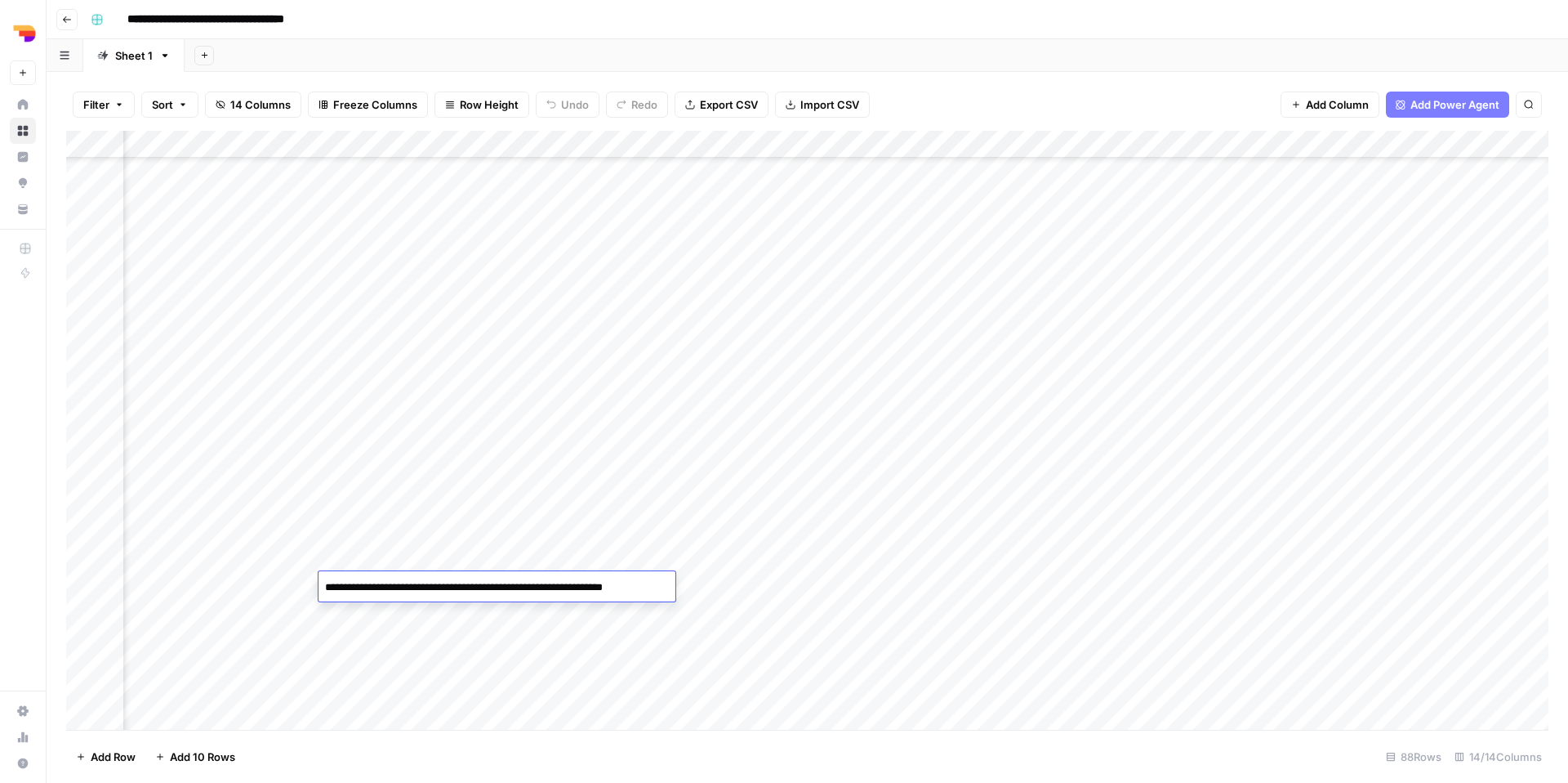
scroll to position [1863, 866]
click at [1200, 580] on div "Add Column" at bounding box center [808, 430] width 1482 height 599
click at [1200, 581] on div "Add Column" at bounding box center [808, 430] width 1482 height 599
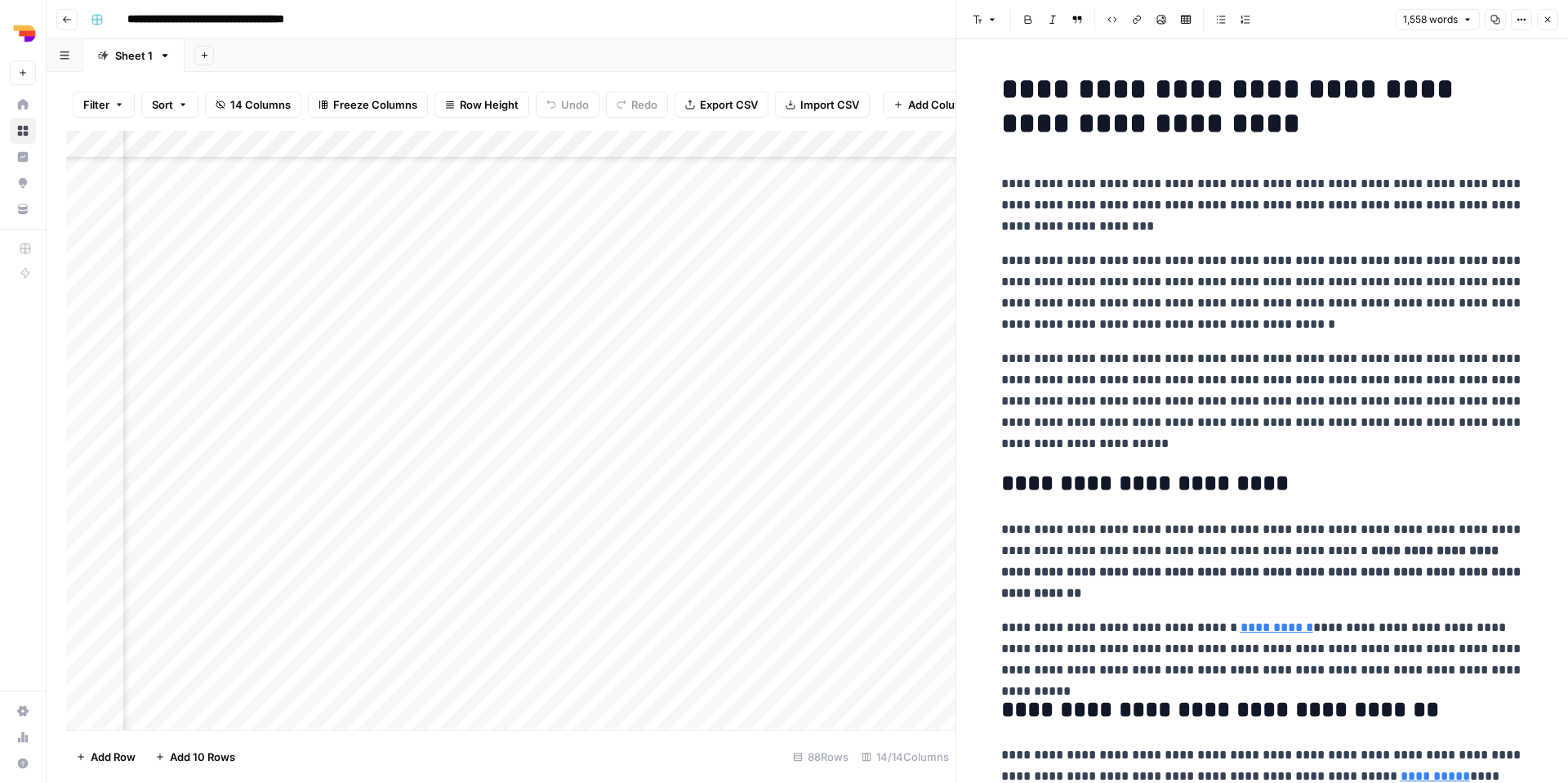
click at [1200, 17] on icon "button" at bounding box center [1495, 19] width 10 height 10
click at [1200, 26] on button "Close" at bounding box center [1547, 19] width 22 height 22
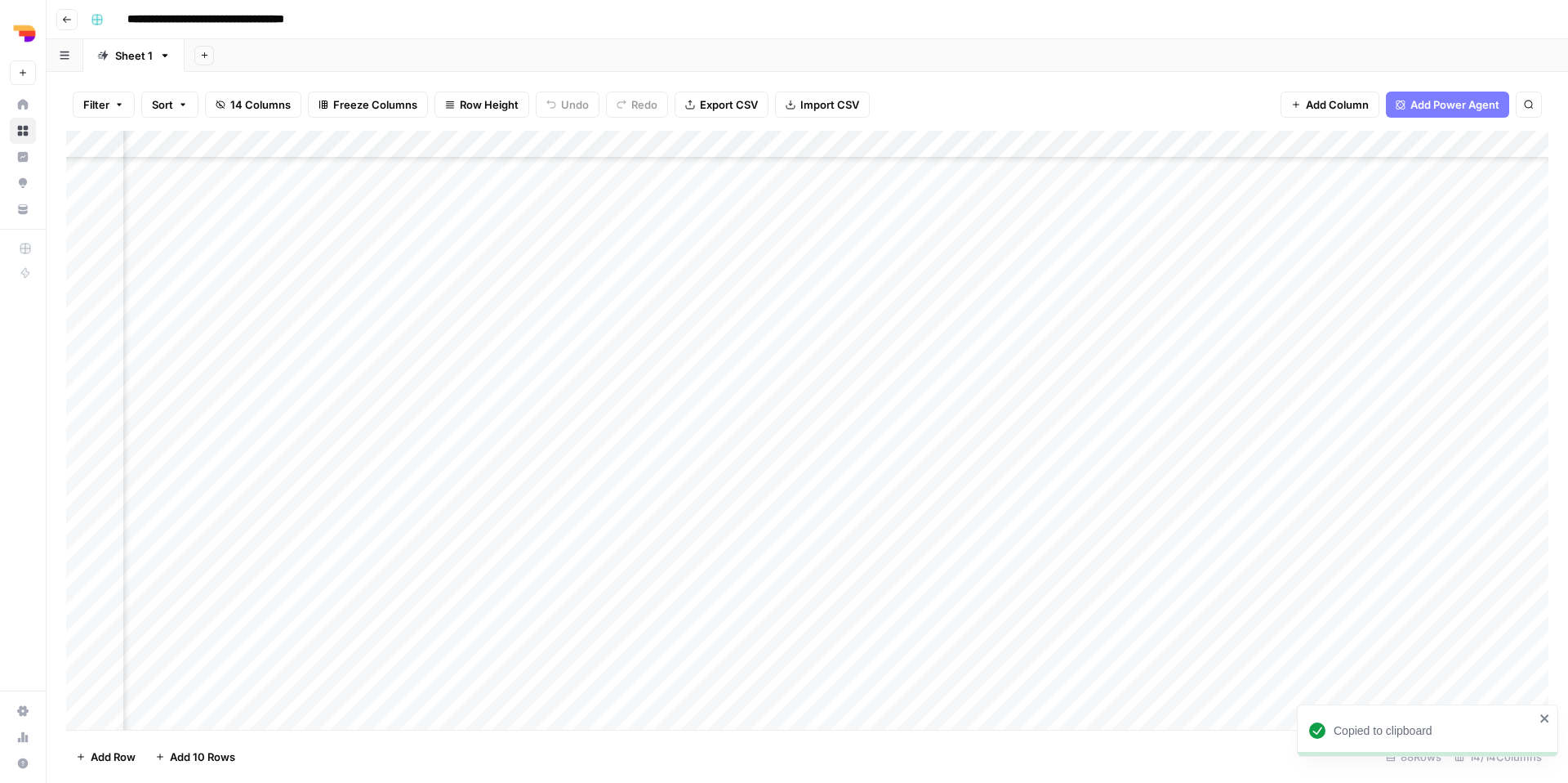
scroll to position [1863, 0]
click at [758, 619] on div "Add Column" at bounding box center [808, 430] width 1482 height 599
click at [758, 619] on textarea "**********" at bounding box center [803, 623] width 262 height 39
click at [519, 609] on div "Add Column" at bounding box center [808, 430] width 1482 height 599
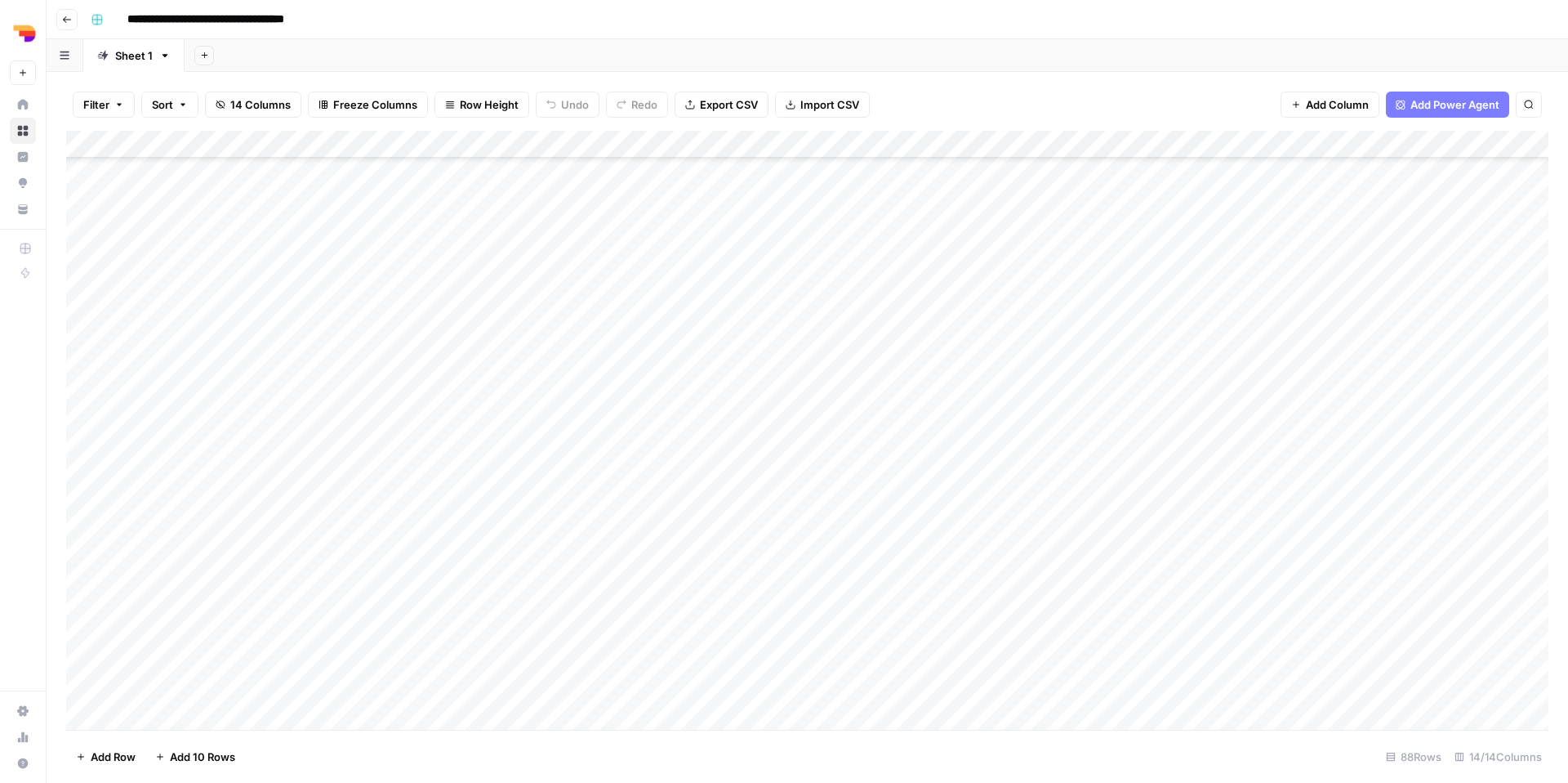
click at [519, 609] on div "Add Column" at bounding box center [808, 430] width 1482 height 599
click at [1200, 612] on div "Add Column" at bounding box center [808, 430] width 1482 height 599
click at [1200, 611] on div "Add Column" at bounding box center [808, 430] width 1482 height 599
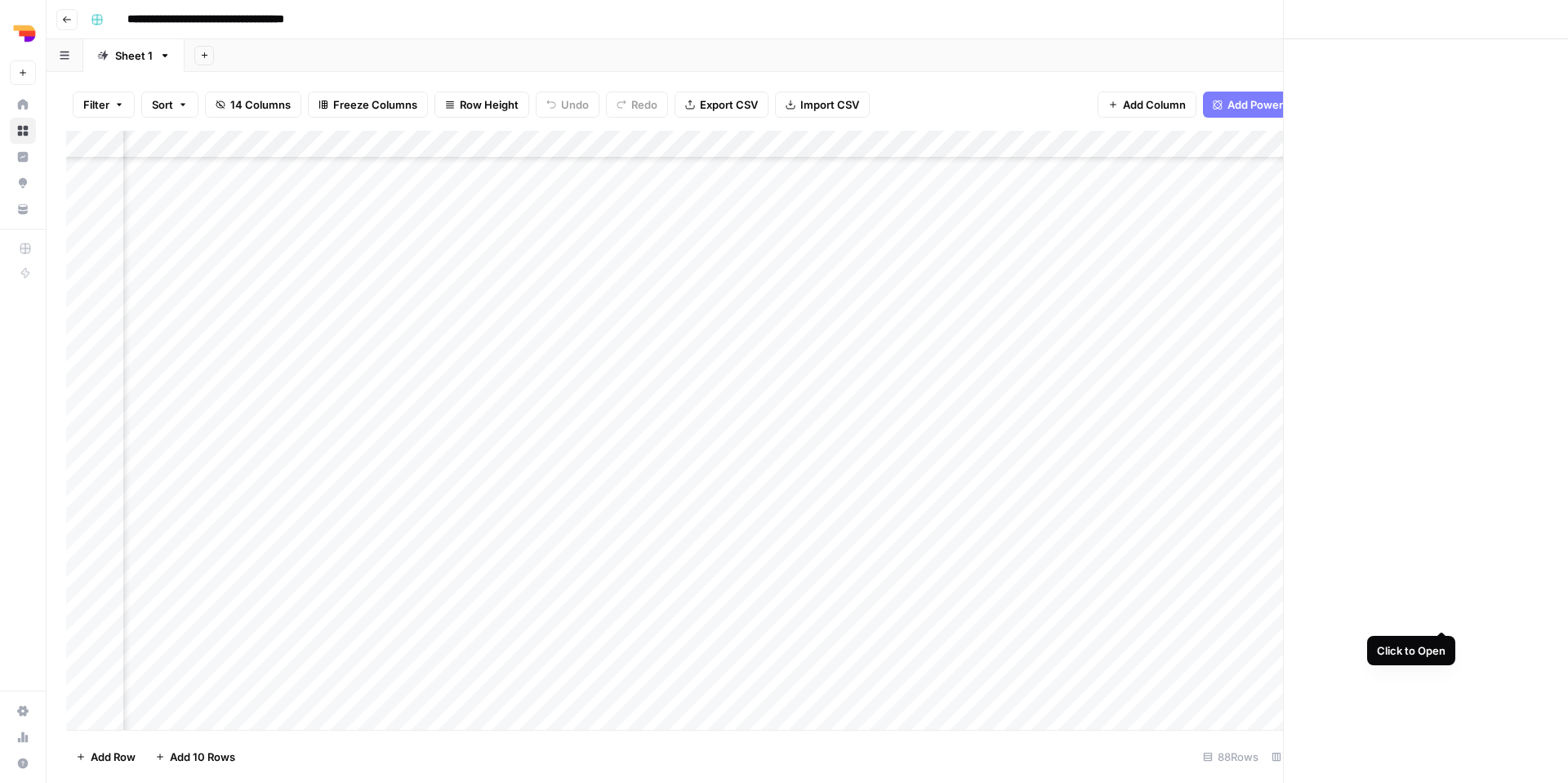
scroll to position [1863, 895]
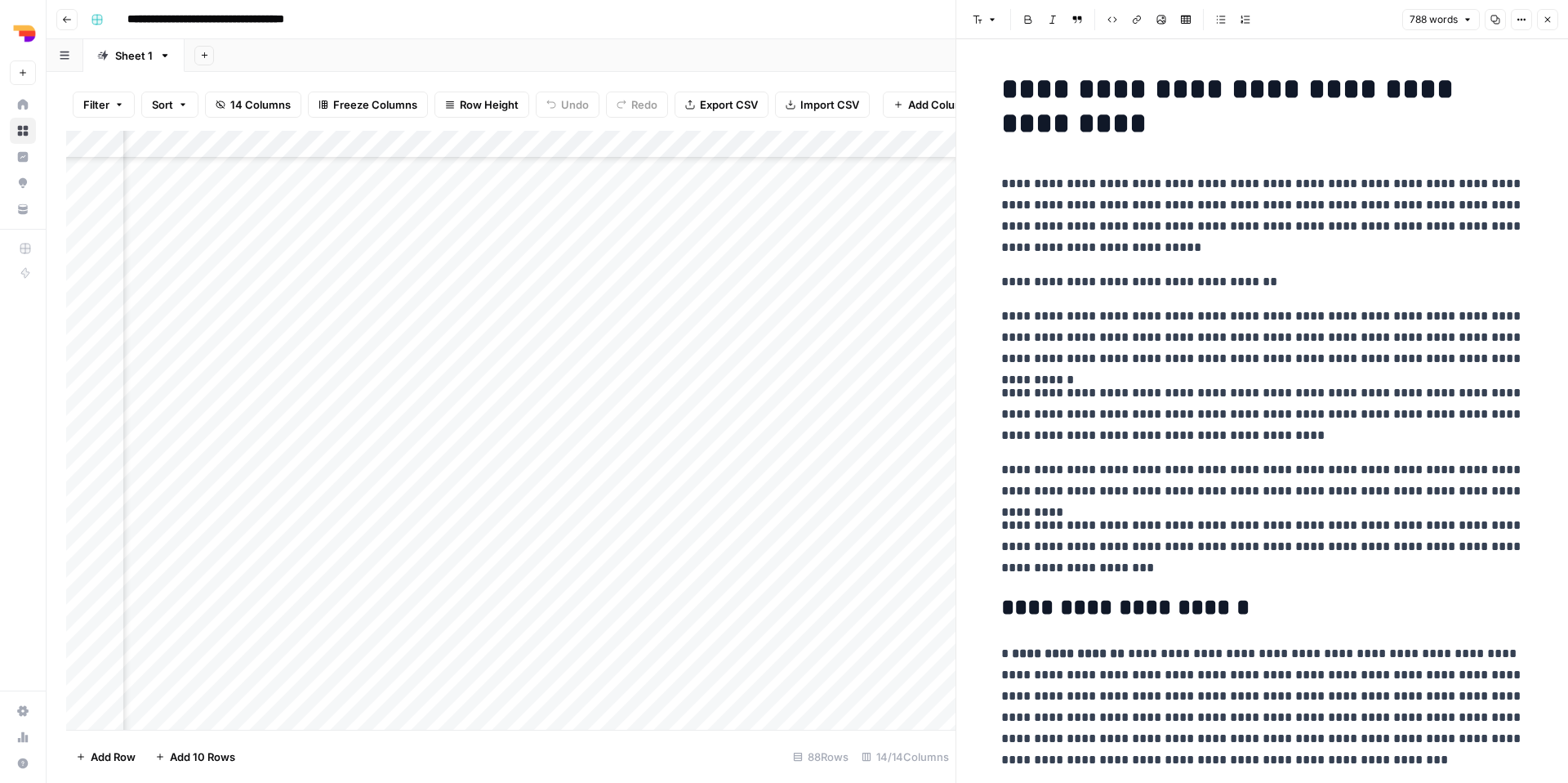
click at [1200, 12] on button "Copy" at bounding box center [1495, 19] width 22 height 22
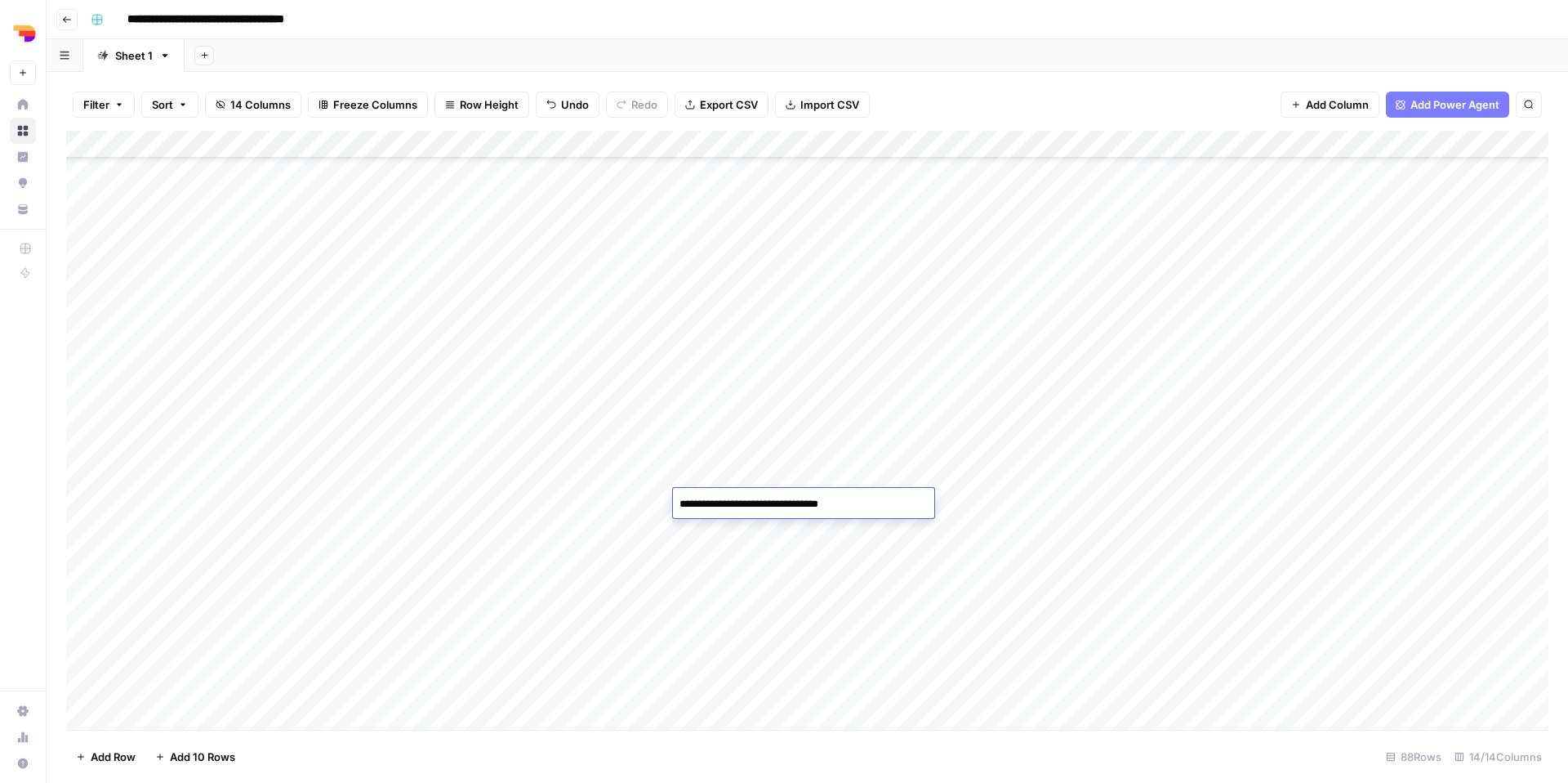
scroll to position [1835, 0]
